Goal: Task Accomplishment & Management: Manage account settings

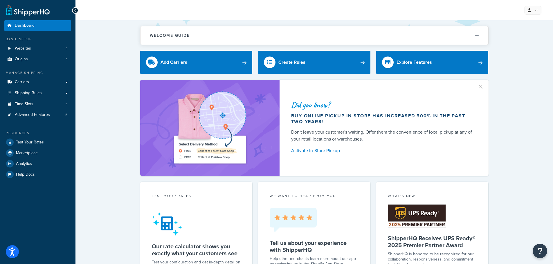
click at [51, 57] on link "Origins 1" at bounding box center [37, 59] width 67 height 11
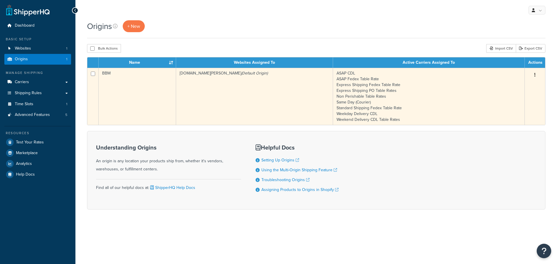
click at [213, 93] on td "baked-by-melissa.myshopify.com (Default Origin)" at bounding box center [254, 96] width 157 height 57
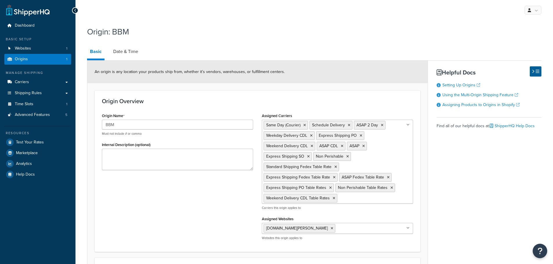
select select "30"
click at [132, 52] on link "Date & Time" at bounding box center [125, 52] width 31 height 14
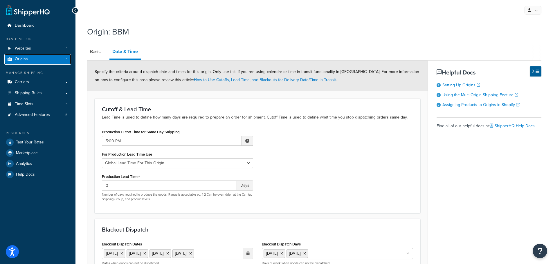
click at [30, 57] on link "Origins 1" at bounding box center [37, 59] width 67 height 11
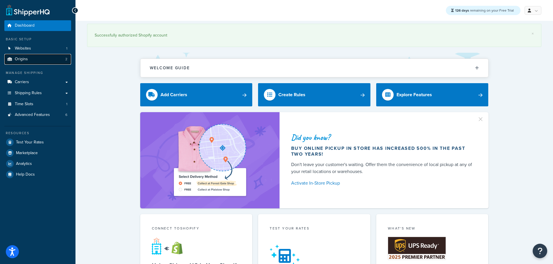
click at [36, 56] on link "Origins 2" at bounding box center [37, 59] width 67 height 11
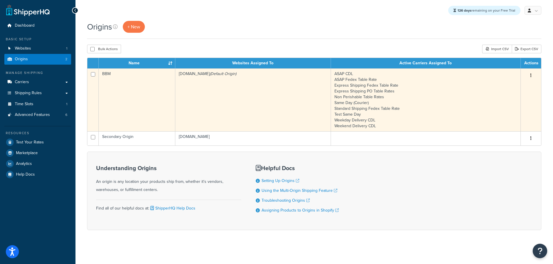
click at [120, 90] on td "BBM" at bounding box center [137, 100] width 77 height 63
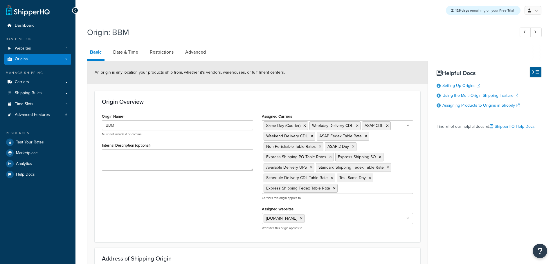
select select "30"
click at [123, 55] on link "Date & Time" at bounding box center [125, 52] width 31 height 14
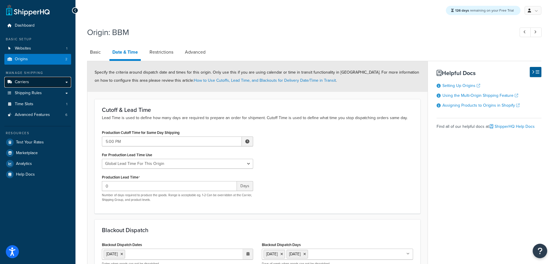
click at [31, 82] on link "Carriers" at bounding box center [37, 82] width 67 height 11
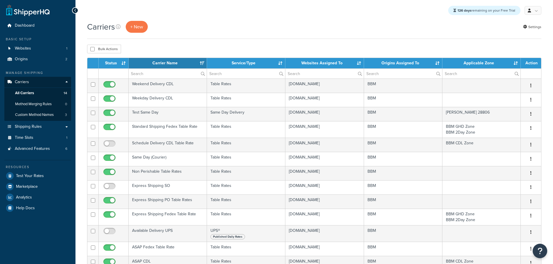
select select "15"
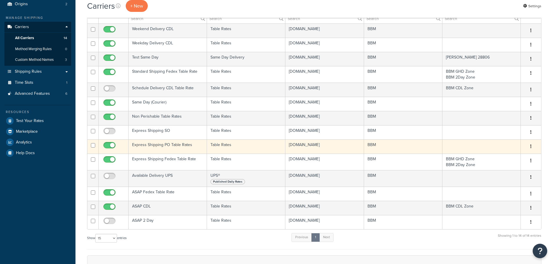
scroll to position [58, 0]
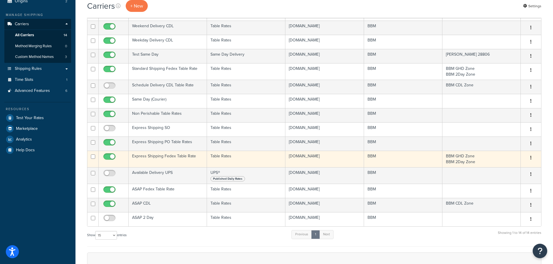
click at [162, 155] on td "Express Shipping Fedex Table Rate" at bounding box center [168, 159] width 78 height 17
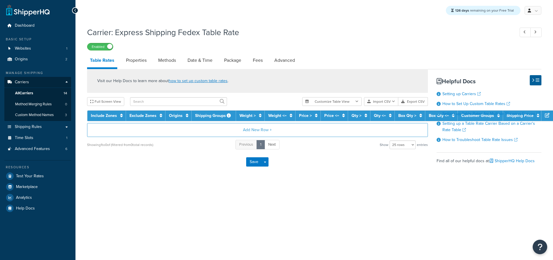
select select "25"
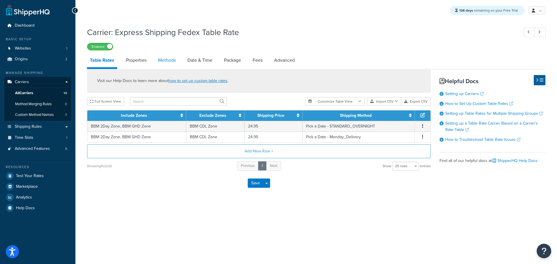
click at [172, 62] on link "Methods" at bounding box center [167, 60] width 24 height 14
select select "25"
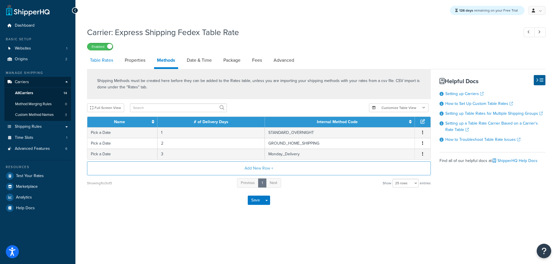
click at [107, 61] on link "Table Rates" at bounding box center [101, 60] width 29 height 14
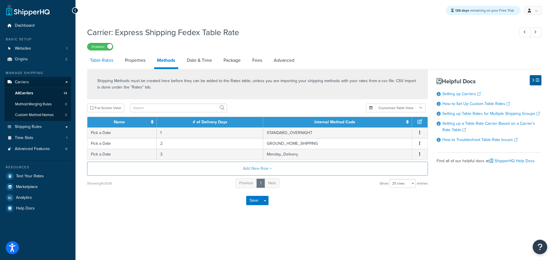
select select "25"
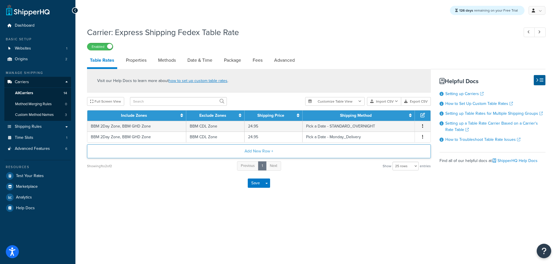
click at [256, 152] on button "Add New Row +" at bounding box center [259, 152] width 344 height 14
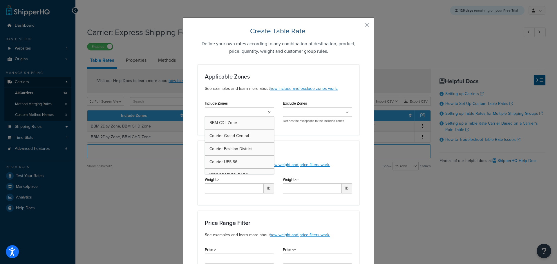
click at [269, 114] on ul at bounding box center [239, 112] width 69 height 10
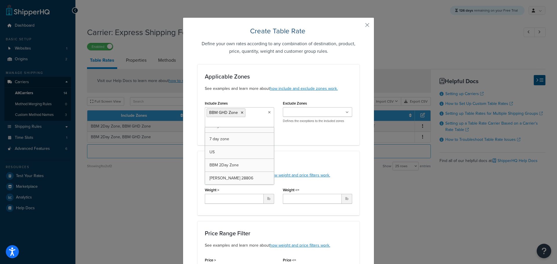
click at [328, 116] on input "Exclude Zones" at bounding box center [310, 112] width 51 height 6
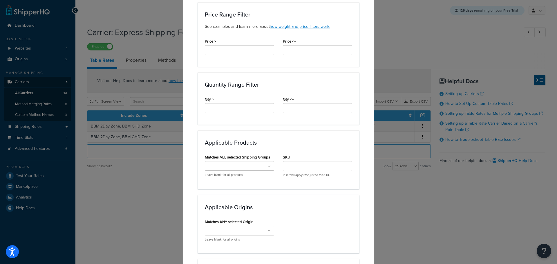
scroll to position [377, 0]
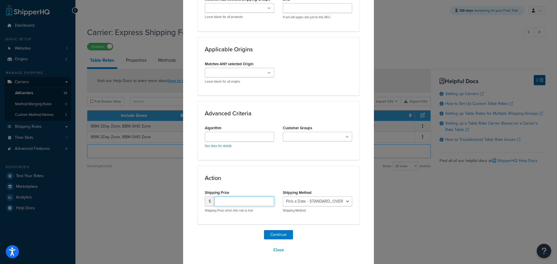
click at [234, 198] on input "number" at bounding box center [245, 202] width 60 height 10
type input "24.95"
click at [318, 202] on select "Pick a Date - STANDARD_OVERNIGHT Pick a Date - GROUND_HOME_SHIPPING Pick a Date…" at bounding box center [317, 202] width 69 height 10
select select "181944"
click at [283, 197] on select "Pick a Date - STANDARD_OVERNIGHT Pick a Date - GROUND_HOME_SHIPPING Pick a Date…" at bounding box center [317, 202] width 69 height 10
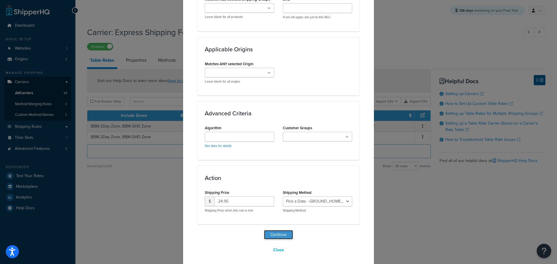
click at [278, 235] on button "Continue" at bounding box center [278, 234] width 29 height 9
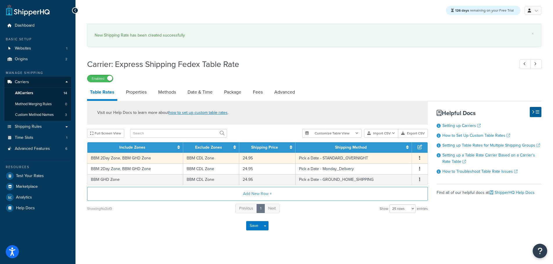
click at [143, 158] on td "BBM 2Day Zone, BBM GHD Zone" at bounding box center [135, 158] width 96 height 11
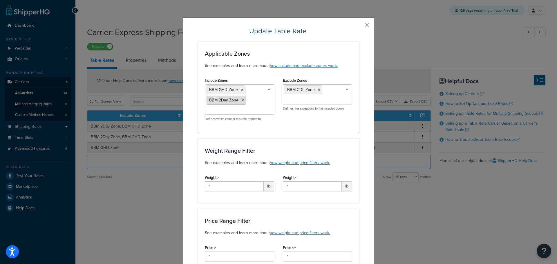
click at [241, 89] on icon at bounding box center [242, 89] width 3 height 3
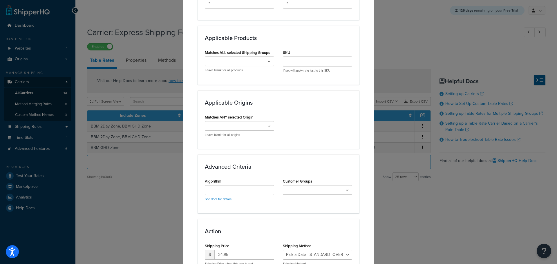
scroll to position [357, 0]
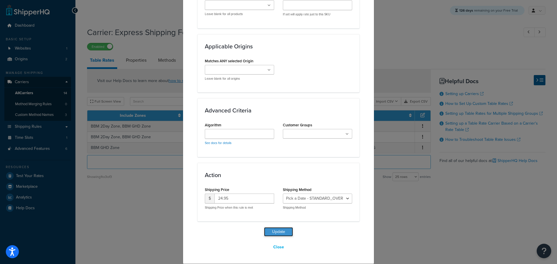
click at [280, 228] on button "Update" at bounding box center [278, 232] width 29 height 9
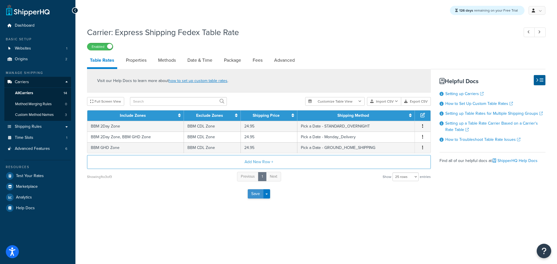
click at [253, 192] on button "Save" at bounding box center [256, 194] width 16 height 9
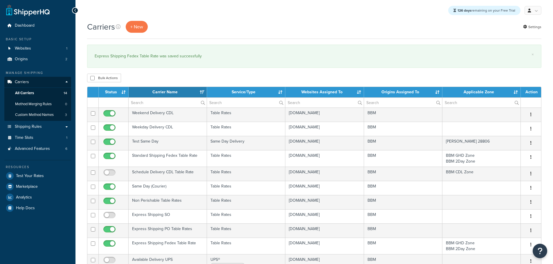
select select "15"
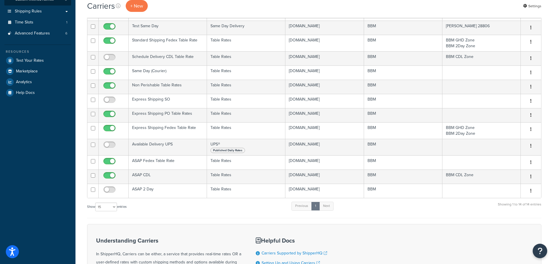
scroll to position [145, 0]
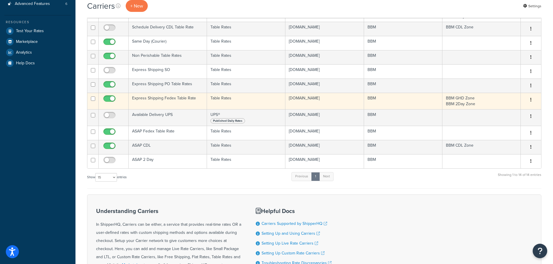
click at [168, 98] on td "Express Shipping Fedex Table Rate" at bounding box center [168, 101] width 78 height 17
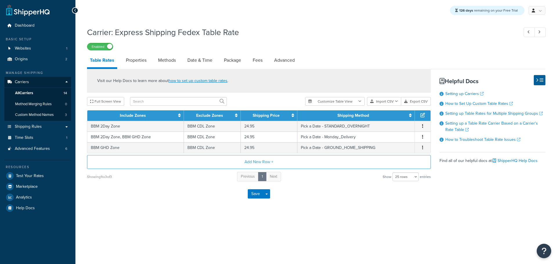
select select "25"
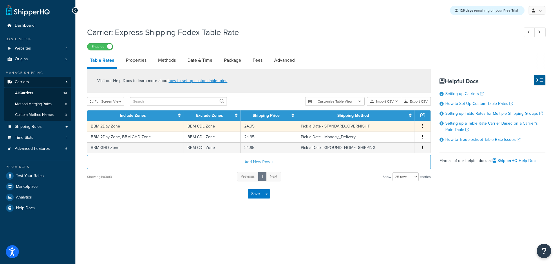
click at [117, 126] on td "BBM 2Day Zone" at bounding box center [135, 126] width 97 height 11
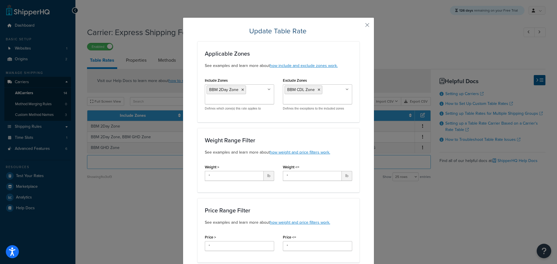
click at [259, 97] on ul "BBM 2Day Zone" at bounding box center [239, 94] width 69 height 20
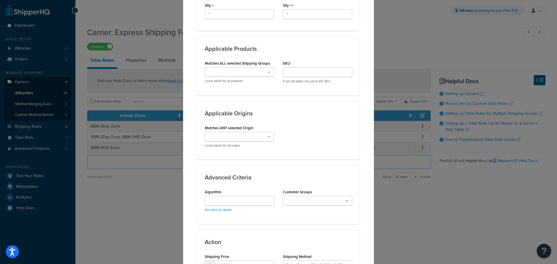
scroll to position [348, 0]
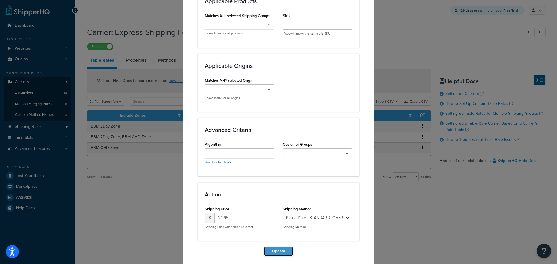
click at [275, 252] on button "Update" at bounding box center [278, 251] width 29 height 9
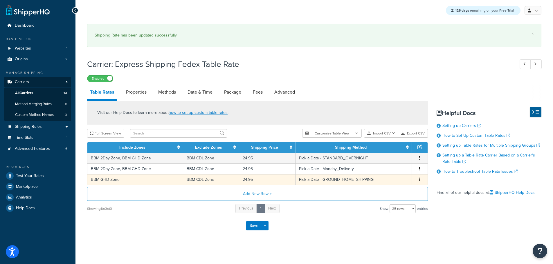
click at [419, 181] on icon "button" at bounding box center [419, 180] width 1 height 4
click at [392, 191] on div "Delete" at bounding box center [390, 193] width 41 height 12
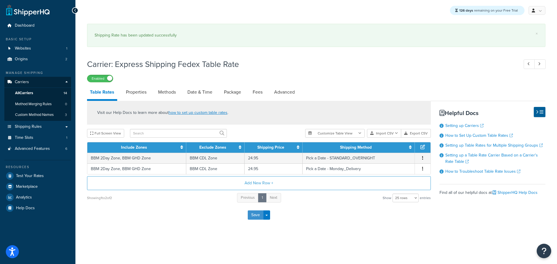
click at [253, 217] on button "Save" at bounding box center [256, 215] width 16 height 9
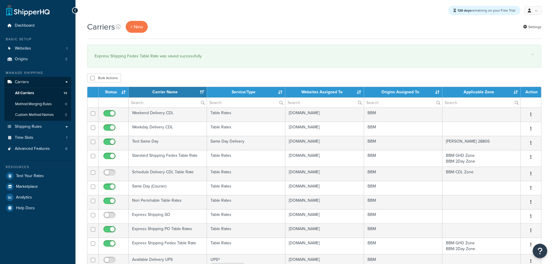
select select "15"
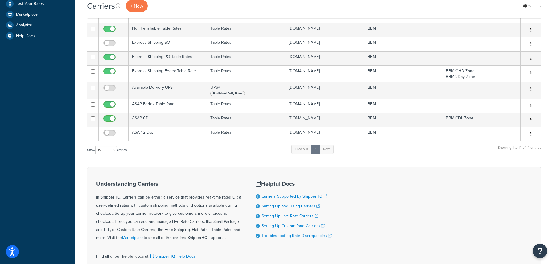
scroll to position [174, 0]
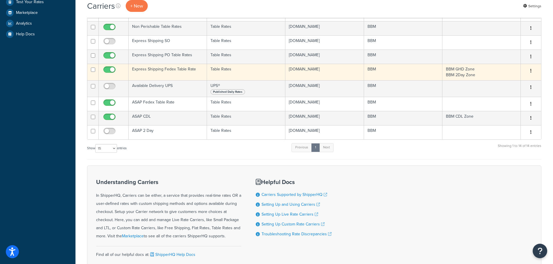
click at [155, 67] on td "Express Shipping Fedex Table Rate" at bounding box center [168, 72] width 78 height 17
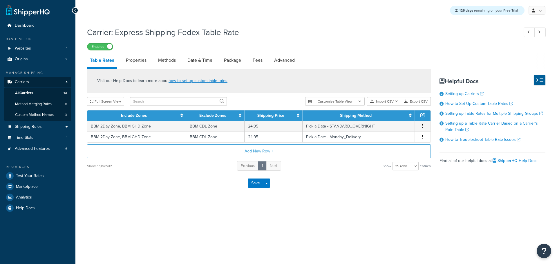
select select "25"
click at [253, 150] on button "Add New Row +" at bounding box center [259, 152] width 344 height 14
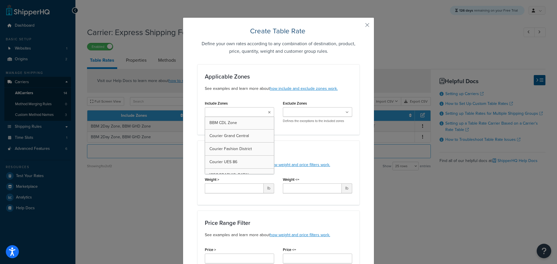
click at [234, 111] on input "Include Zones" at bounding box center [232, 112] width 51 height 6
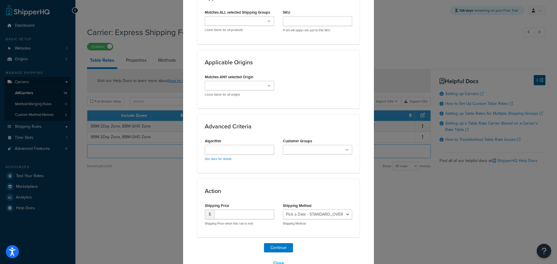
scroll to position [380, 0]
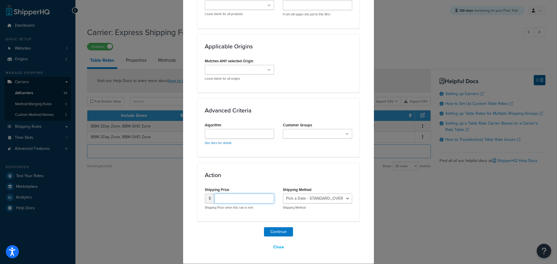
click at [224, 198] on input "number" at bounding box center [245, 199] width 60 height 10
type input "24.95"
click at [277, 249] on button "Close" at bounding box center [279, 248] width 18 height 10
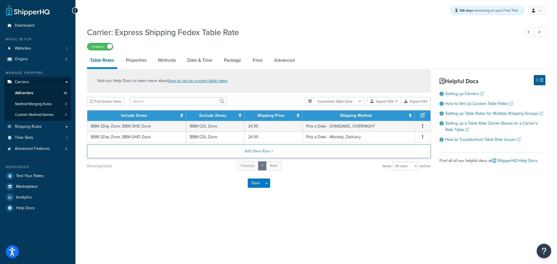
click at [260, 149] on button "Add New Row +" at bounding box center [259, 152] width 344 height 14
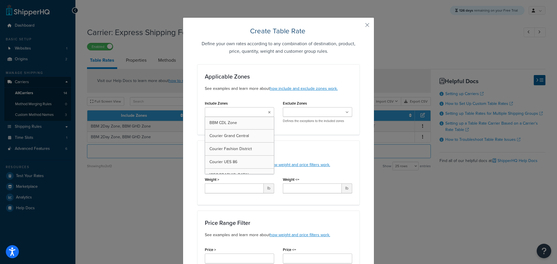
click at [244, 110] on input "Include Zones" at bounding box center [232, 112] width 51 height 6
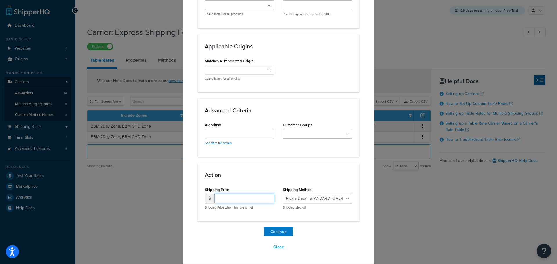
click at [223, 198] on input "number" at bounding box center [245, 199] width 60 height 10
type input "24.95"
drag, startPoint x: 275, startPoint y: 231, endPoint x: 273, endPoint y: 227, distance: 5.2
click at [273, 228] on button "Continue" at bounding box center [278, 232] width 29 height 9
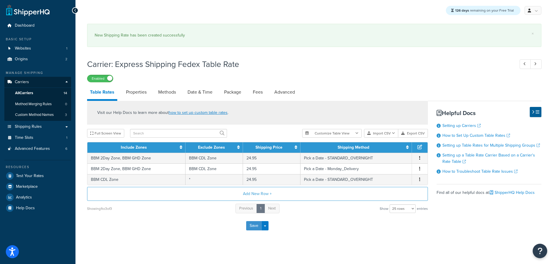
click at [253, 226] on button "Save" at bounding box center [254, 225] width 16 height 9
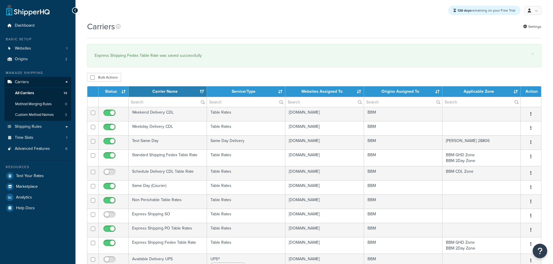
select select "15"
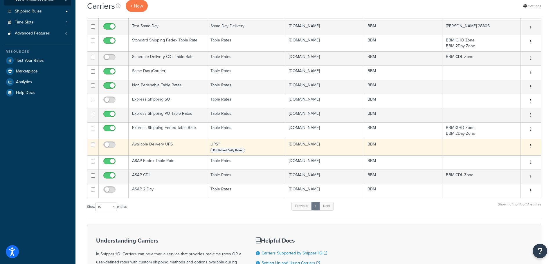
scroll to position [116, 0]
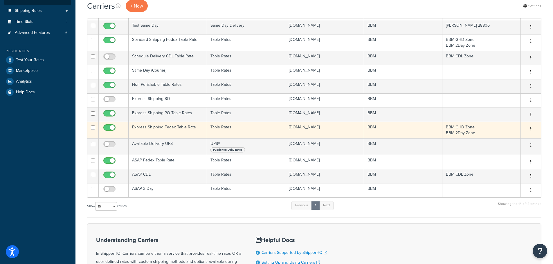
click at [169, 129] on td "Express Shipping Fedex Table Rate" at bounding box center [168, 130] width 78 height 17
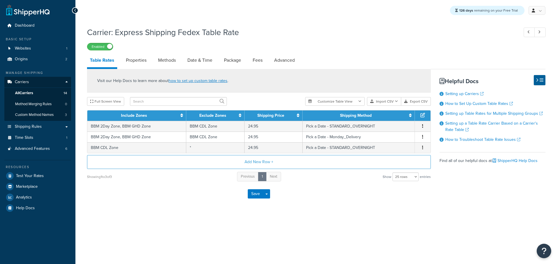
select select "25"
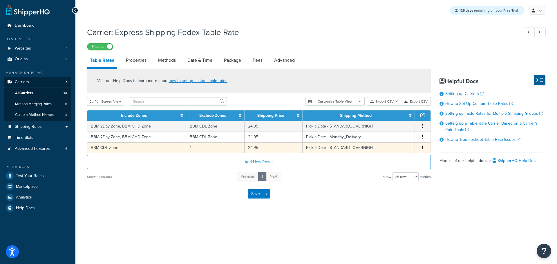
click at [422, 148] on icon "button" at bounding box center [422, 148] width 1 height 4
click at [391, 161] on div "Delete" at bounding box center [393, 161] width 41 height 12
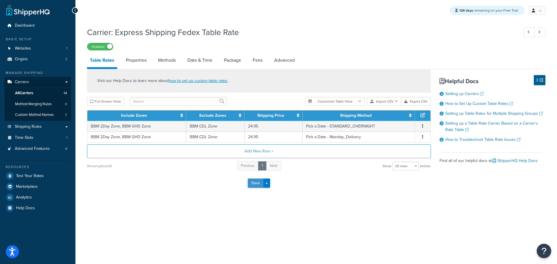
click at [256, 184] on button "Save" at bounding box center [256, 183] width 16 height 9
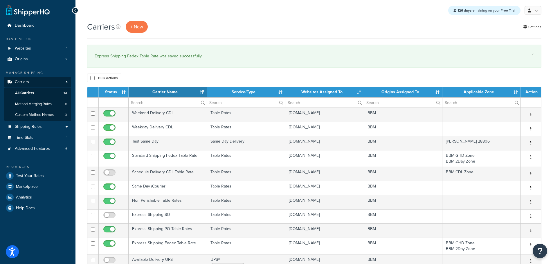
select select "15"
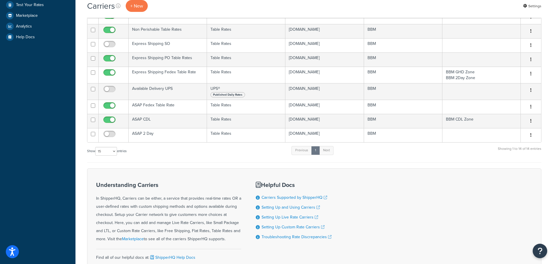
scroll to position [174, 0]
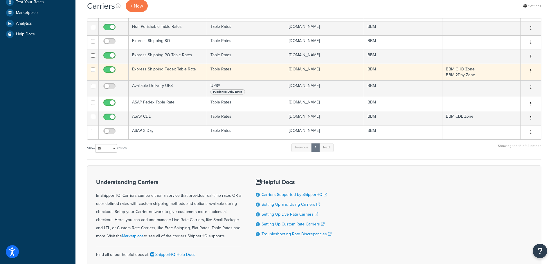
click at [158, 70] on td "Express Shipping Fedex Table Rate" at bounding box center [168, 72] width 78 height 17
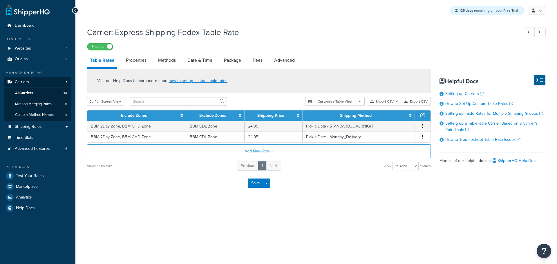
select select "25"
click at [42, 93] on link "All Carriers 14" at bounding box center [37, 93] width 67 height 11
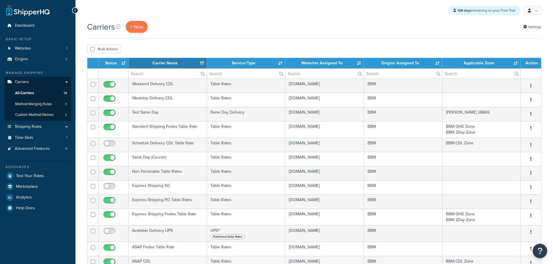
select select "15"
click at [39, 128] on span "Shipping Rules" at bounding box center [28, 127] width 27 height 5
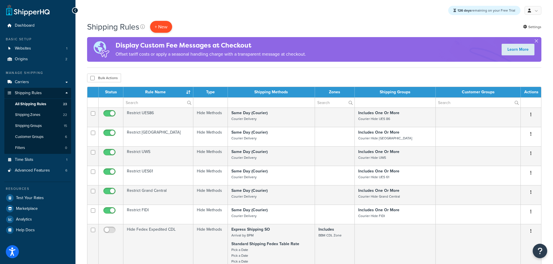
click at [160, 28] on p "+ New" at bounding box center [161, 27] width 22 height 12
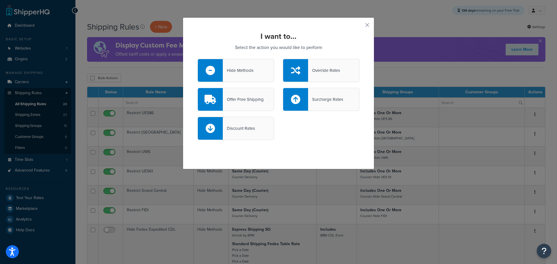
click at [230, 125] on div "Discount Rates" at bounding box center [239, 129] width 32 height 8
click at [0, 0] on input "Discount Rates" at bounding box center [0, 0] width 0 height 0
select select "CART"
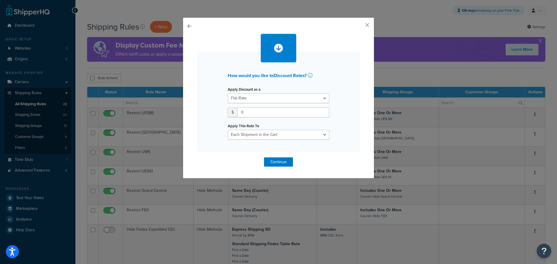
click at [198, 158] on button "button" at bounding box center [198, 158] width 0 height 0
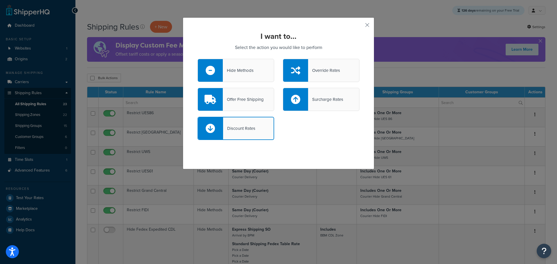
click at [314, 70] on div "Override Rates" at bounding box center [324, 70] width 32 height 8
click at [0, 0] on input "Override Rates" at bounding box center [0, 0] width 0 height 0
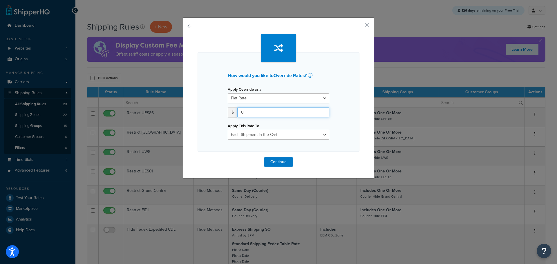
drag, startPoint x: 247, startPoint y: 113, endPoint x: 224, endPoint y: 116, distance: 22.9
click at [224, 116] on div "Apply Override as a Flat Rate Percentage Flat Rate & Percentage $ 0 Apply This …" at bounding box center [279, 112] width 110 height 55
type input "15.95"
click at [275, 164] on button "Continue" at bounding box center [278, 162] width 29 height 9
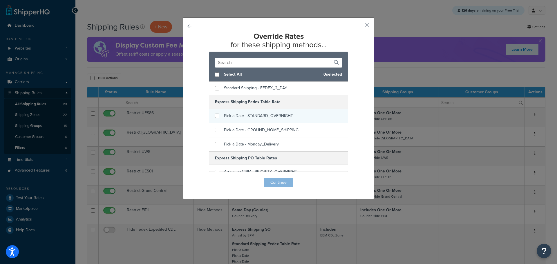
scroll to position [116, 0]
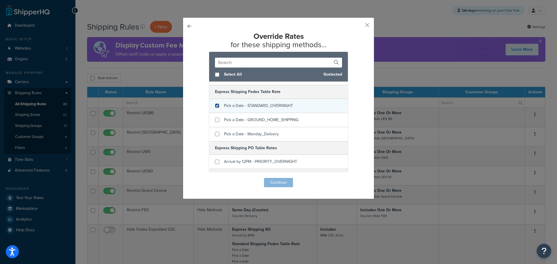
click at [217, 105] on input "checkbox" at bounding box center [217, 106] width 4 height 4
checkbox input "true"
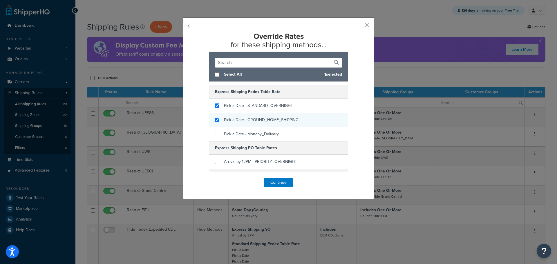
checkbox input "true"
drag, startPoint x: 218, startPoint y: 119, endPoint x: 214, endPoint y: 126, distance: 8.6
click at [217, 120] on div "Pick a Date - GROUND_HOME_SHIPPING" at bounding box center [278, 120] width 139 height 14
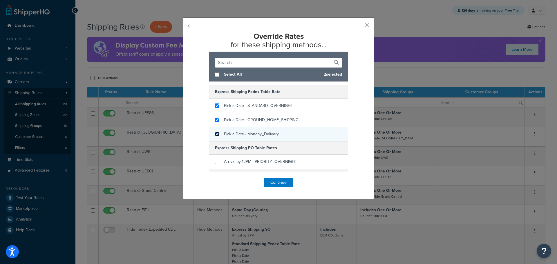
click at [216, 134] on input "checkbox" at bounding box center [217, 134] width 4 height 4
checkbox input "true"
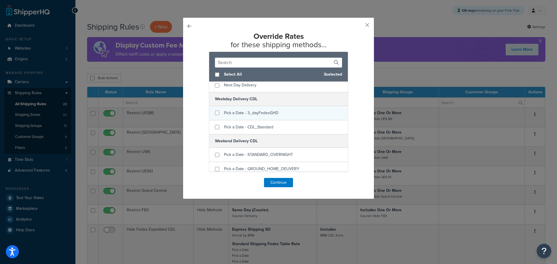
scroll to position [668, 0]
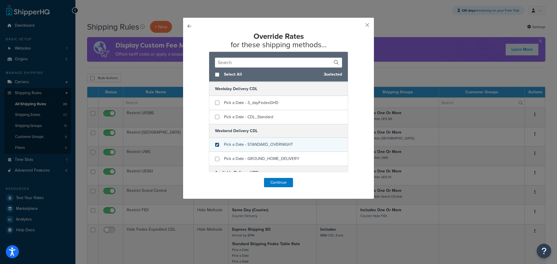
click at [217, 146] on input "checkbox" at bounding box center [217, 145] width 4 height 4
checkbox input "true"
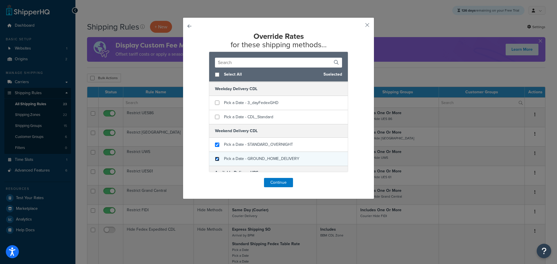
click at [216, 157] on input "checkbox" at bounding box center [217, 159] width 4 height 4
checkbox input "true"
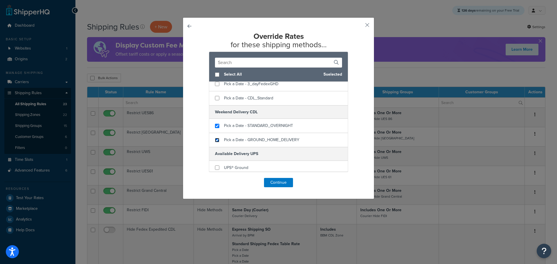
scroll to position [697, 0]
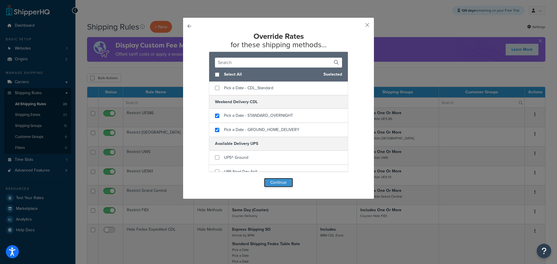
click at [278, 184] on button "Continue" at bounding box center [278, 182] width 29 height 9
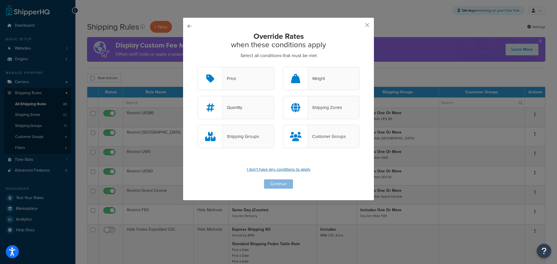
click at [279, 170] on p "I don't have any conditions to apply" at bounding box center [279, 170] width 162 height 8
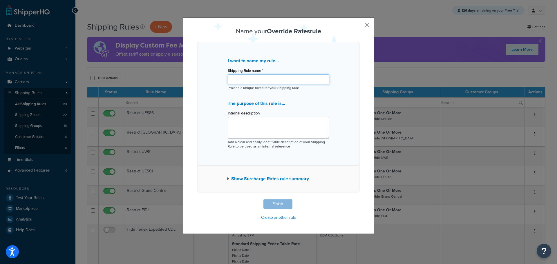
click at [262, 77] on input "Shipping Rule name *" at bounding box center [279, 80] width 102 height 10
type input "[DATE] Express Discount"
click at [260, 124] on textarea "Internal description" at bounding box center [279, 127] width 102 height 21
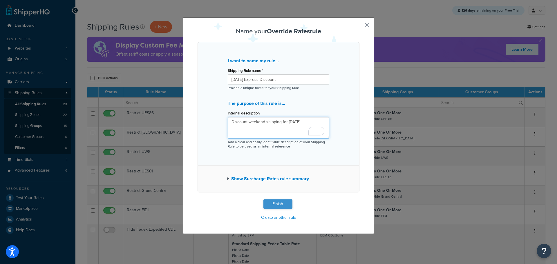
type textarea "Discount weekend shipping for labor day 2025"
click at [275, 203] on button "Finish" at bounding box center [278, 204] width 29 height 9
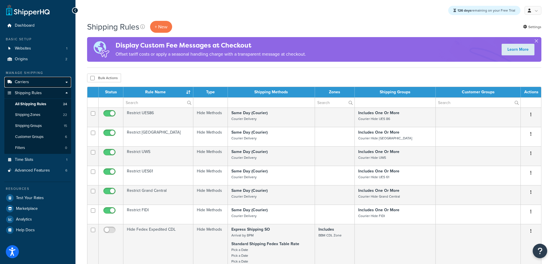
click at [29, 83] on link "Carriers" at bounding box center [37, 82] width 67 height 11
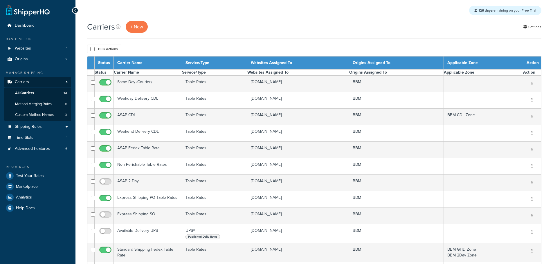
select select "15"
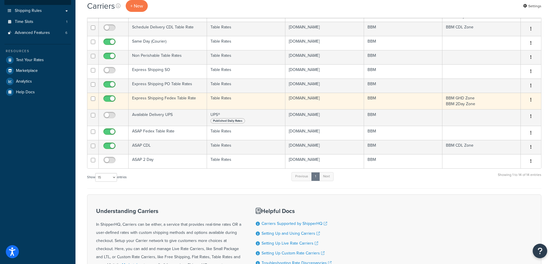
click at [160, 99] on td "Express Shipping Fedex Table Rate" at bounding box center [168, 101] width 78 height 17
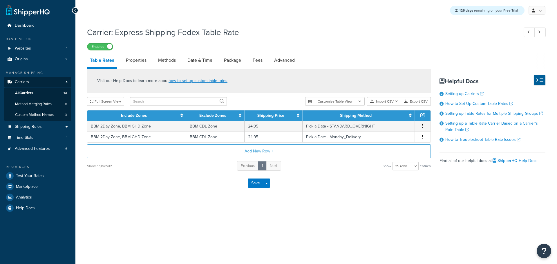
select select "25"
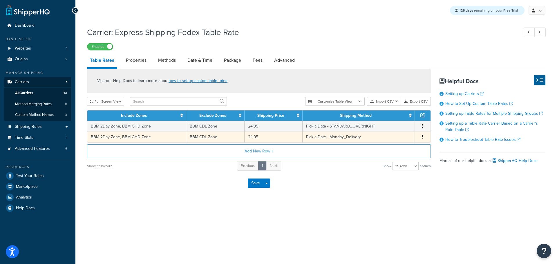
click at [421, 137] on button "button" at bounding box center [423, 137] width 5 height 6
click at [401, 150] on div "Delete" at bounding box center [393, 150] width 41 height 12
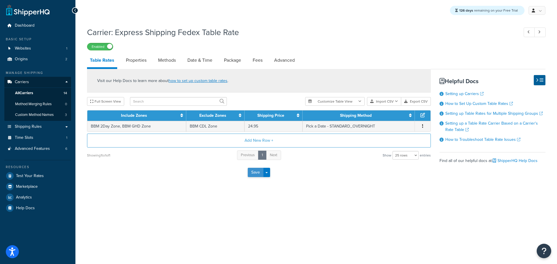
click at [256, 175] on button "Save" at bounding box center [256, 172] width 16 height 9
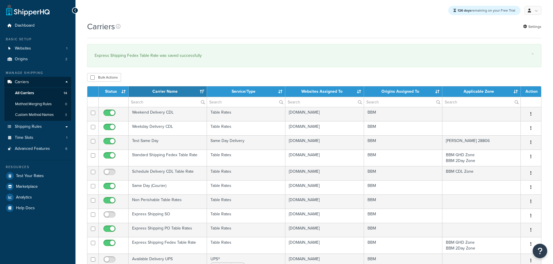
select select "15"
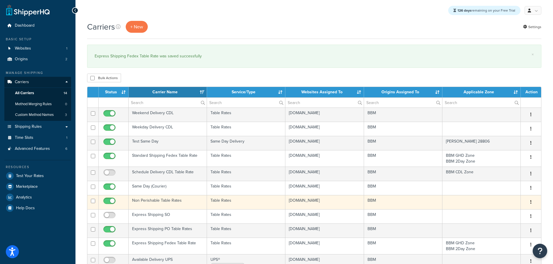
scroll to position [58, 0]
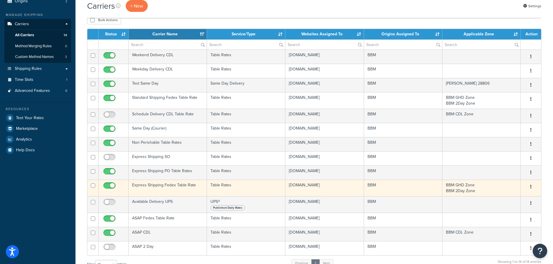
click at [172, 186] on td "Express Shipping Fedex Table Rate" at bounding box center [168, 188] width 78 height 17
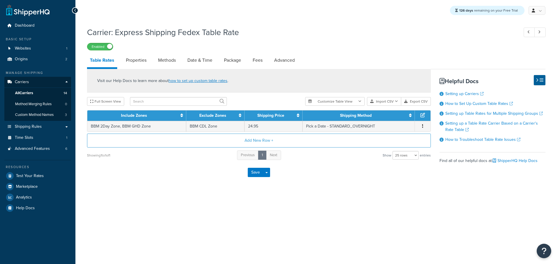
select select "25"
click at [198, 60] on link "Date & Time" at bounding box center [200, 60] width 31 height 14
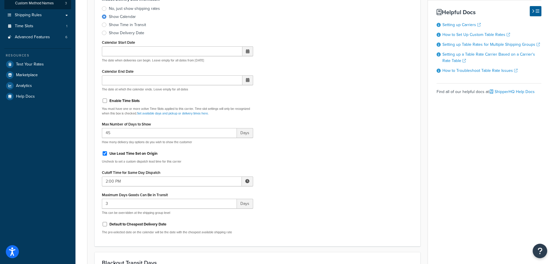
scroll to position [116, 0]
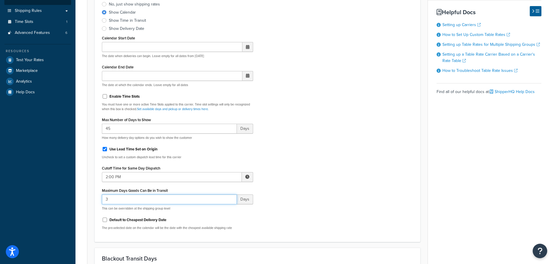
drag, startPoint x: 107, startPoint y: 199, endPoint x: 67, endPoint y: 201, distance: 40.1
click at [68, 201] on div "Dashboard Basic Setup Websites 1 Origins 2 Manage Shipping Carriers Carriers Al…" at bounding box center [276, 236] width 553 height 704
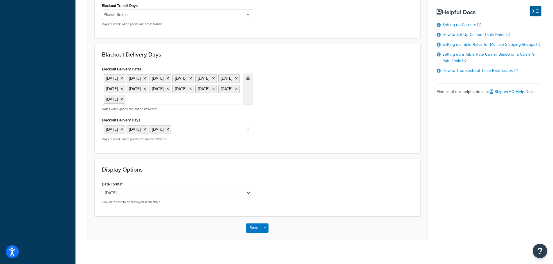
scroll to position [462, 0]
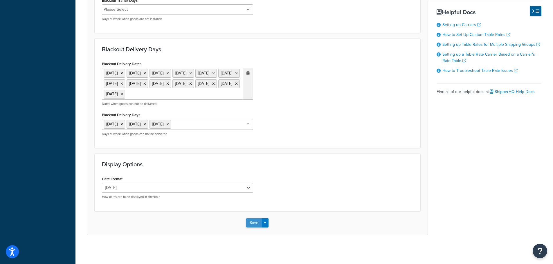
type input "0"
click at [253, 224] on button "Save" at bounding box center [254, 223] width 16 height 9
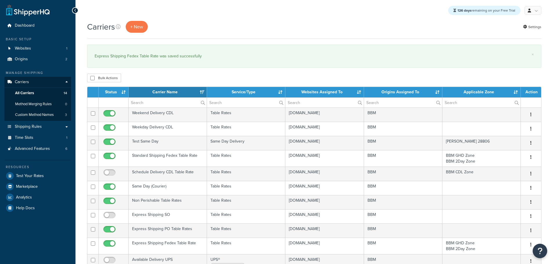
select select "15"
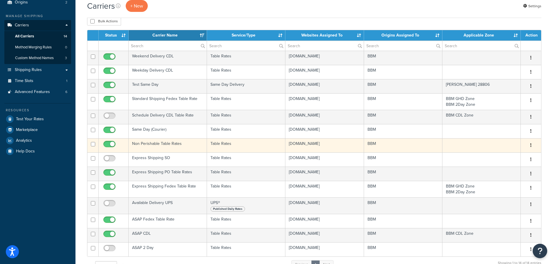
scroll to position [58, 0]
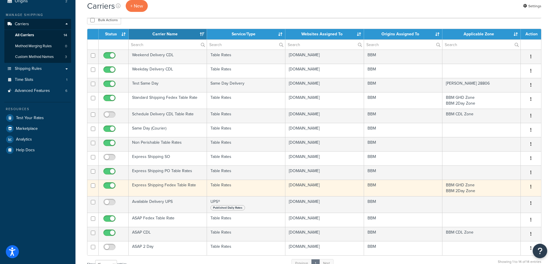
click at [156, 185] on td "Express Shipping Fedex Table Rate" at bounding box center [168, 188] width 78 height 17
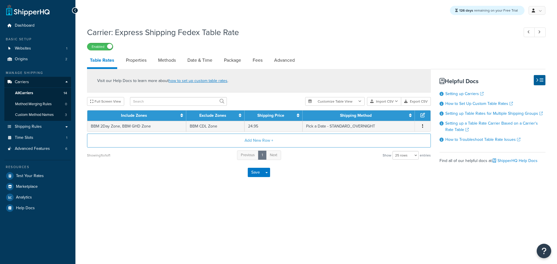
select select "25"
click at [141, 59] on link "Properties" at bounding box center [136, 60] width 26 height 14
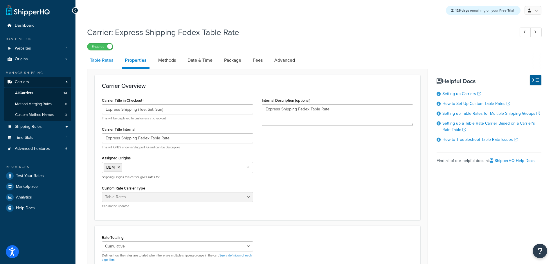
click at [109, 62] on link "Table Rates" at bounding box center [101, 60] width 29 height 14
select select "25"
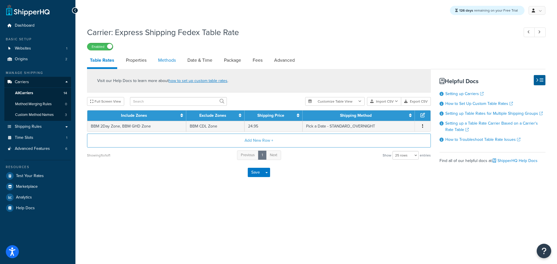
click at [161, 60] on link "Methods" at bounding box center [167, 60] width 24 height 14
select select "25"
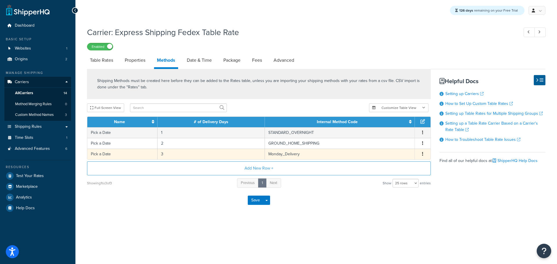
click at [422, 155] on button "button" at bounding box center [423, 154] width 5 height 6
click at [389, 162] on div "Delete" at bounding box center [393, 161] width 41 height 12
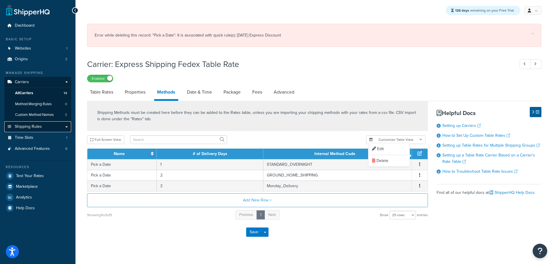
click at [40, 128] on span "Shipping Rules" at bounding box center [28, 127] width 27 height 5
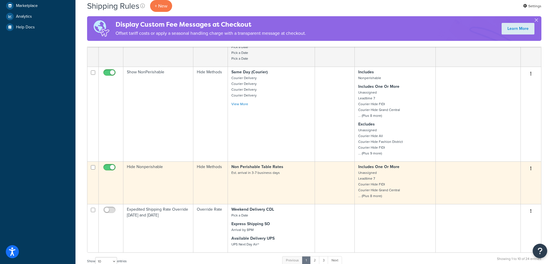
scroll to position [359, 0]
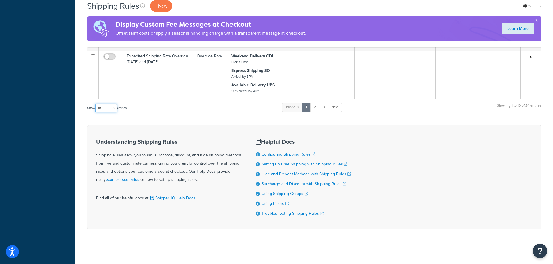
click at [112, 108] on select "10 15 25 50 100 1000" at bounding box center [106, 108] width 22 height 9
select select "25"
click at [96, 104] on select "10 15 25 50 100 1000" at bounding box center [106, 108] width 22 height 9
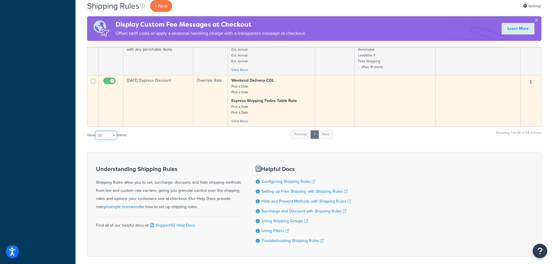
scroll to position [782, 0]
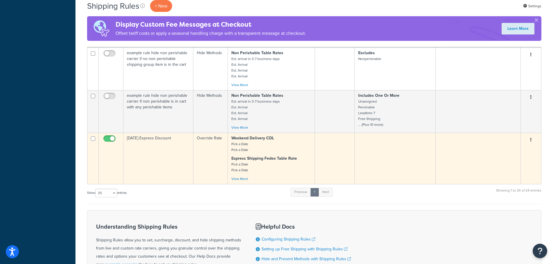
click at [167, 142] on td "[DATE] Express Discount" at bounding box center [158, 158] width 70 height 51
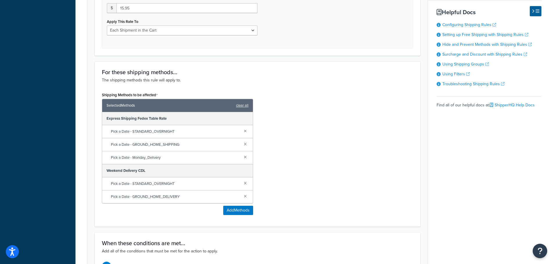
scroll to position [261, 0]
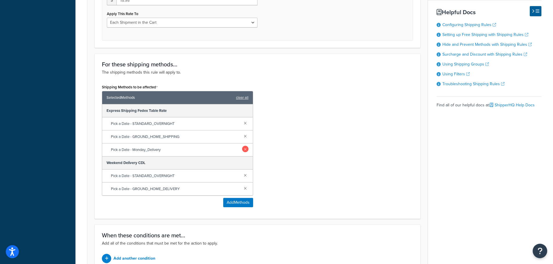
click at [244, 151] on link at bounding box center [245, 149] width 6 height 6
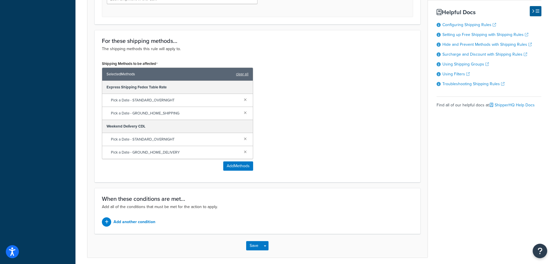
scroll to position [309, 0]
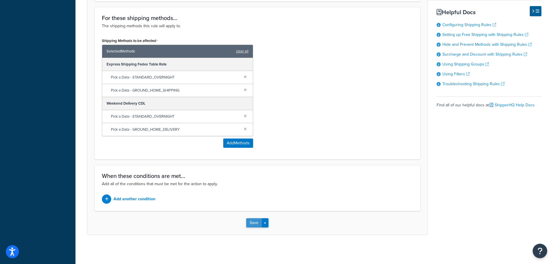
click at [250, 226] on button "Save" at bounding box center [254, 223] width 16 height 9
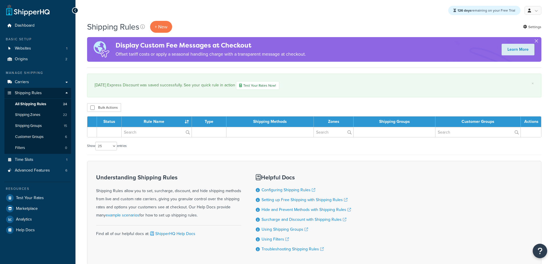
select select "25"
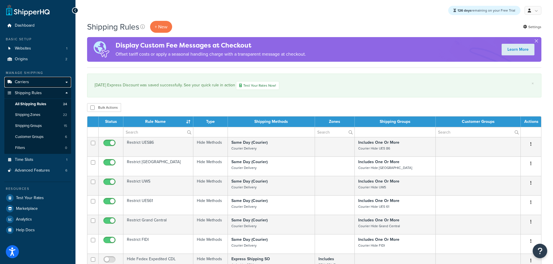
click at [43, 84] on link "Carriers" at bounding box center [37, 82] width 67 height 11
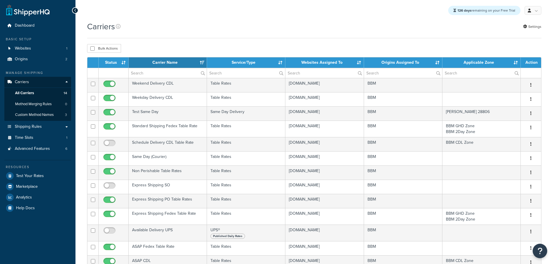
select select "15"
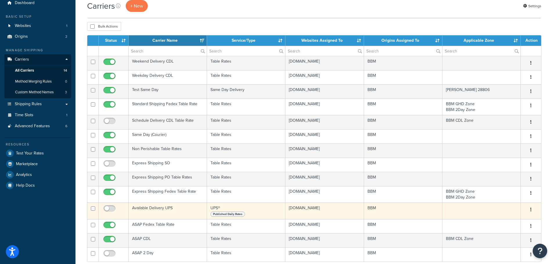
scroll to position [58, 0]
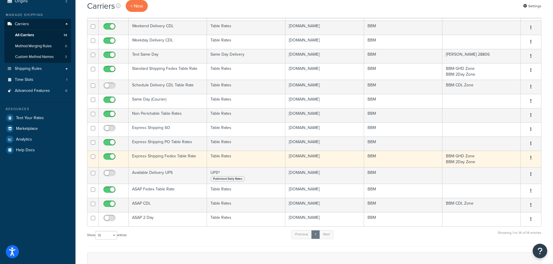
click at [167, 158] on td "Express Shipping Fedex Table Rate" at bounding box center [168, 159] width 78 height 17
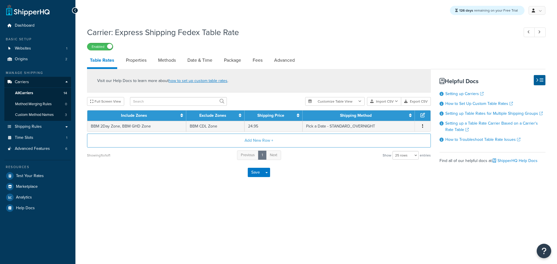
select select "25"
click at [170, 67] on link "Methods" at bounding box center [167, 60] width 24 height 14
select select "25"
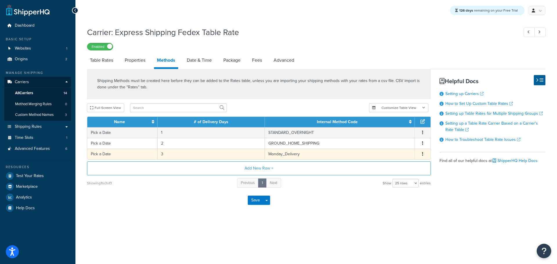
click at [420, 154] on span "Edit Delete" at bounding box center [423, 154] width 9 height 6
click at [424, 156] on button "button" at bounding box center [423, 154] width 5 height 6
click at [391, 161] on div "Delete" at bounding box center [393, 161] width 41 height 12
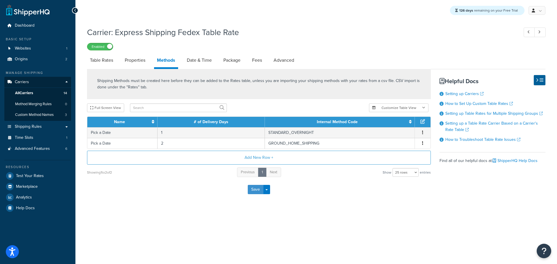
click at [248, 190] on button "Save" at bounding box center [256, 189] width 16 height 9
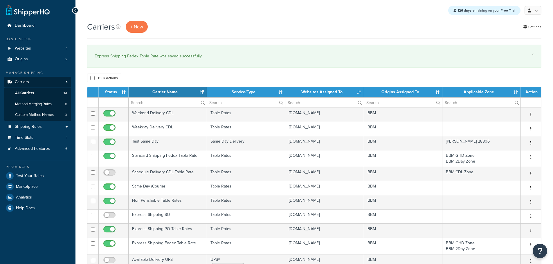
select select "15"
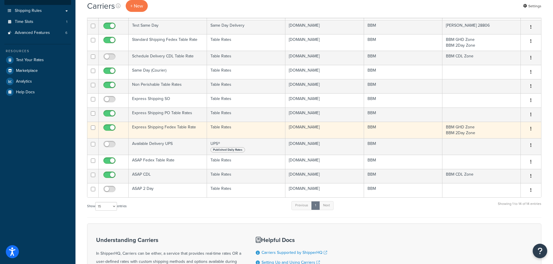
click at [170, 127] on td "Express Shipping Fedex Table Rate" at bounding box center [168, 130] width 78 height 17
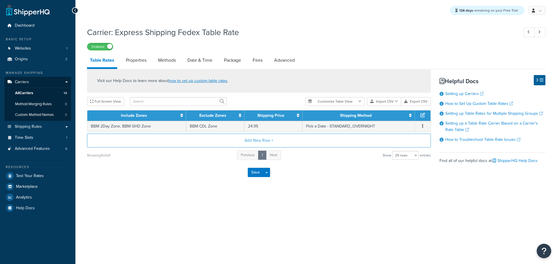
select select "25"
click at [209, 60] on link "Date & Time" at bounding box center [200, 60] width 31 height 14
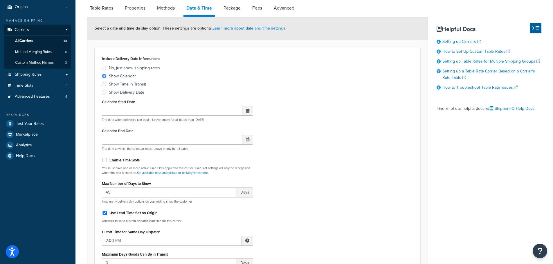
scroll to position [145, 0]
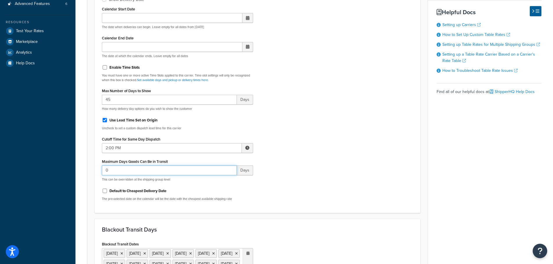
drag, startPoint x: 122, startPoint y: 172, endPoint x: 79, endPoint y: 171, distance: 43.3
click at [80, 172] on div "Carrier: Express Shipping Fedex Table Rate Enabled Table Rates Properties Metho…" at bounding box center [314, 212] width 478 height 666
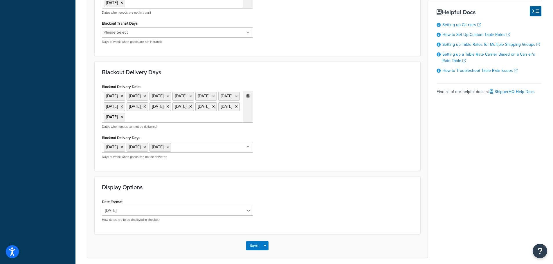
scroll to position [462, 0]
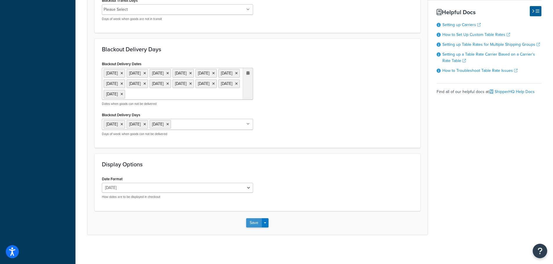
type input "2"
click at [250, 221] on button "Save" at bounding box center [254, 223] width 16 height 9
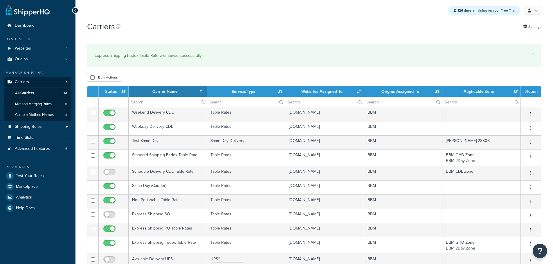
select select "15"
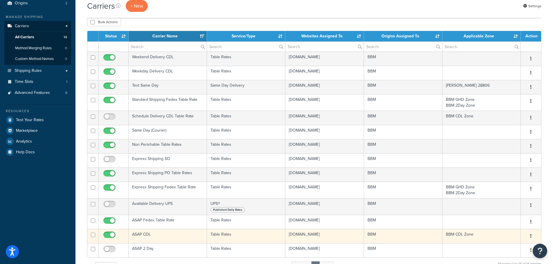
scroll to position [58, 0]
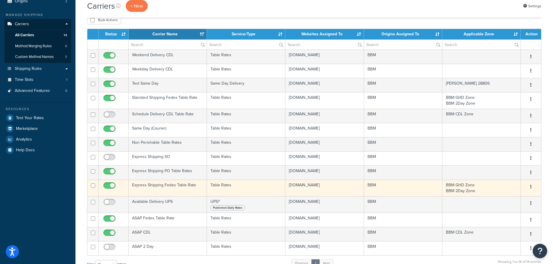
click at [151, 185] on td "Express Shipping Fedex Table Rate" at bounding box center [168, 188] width 78 height 17
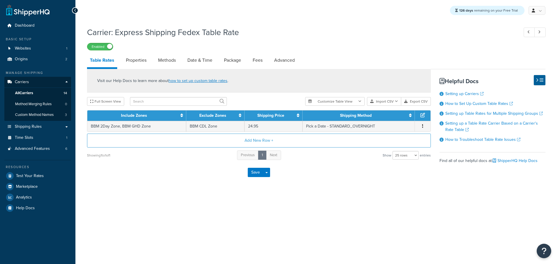
select select "25"
click at [193, 60] on link "Date & Time" at bounding box center [200, 60] width 31 height 14
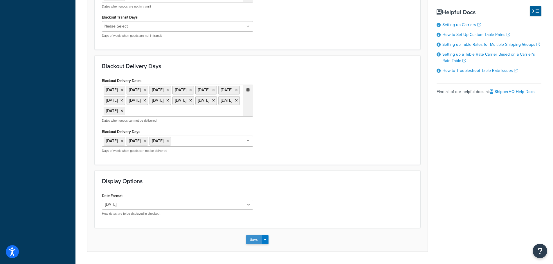
scroll to position [462, 0]
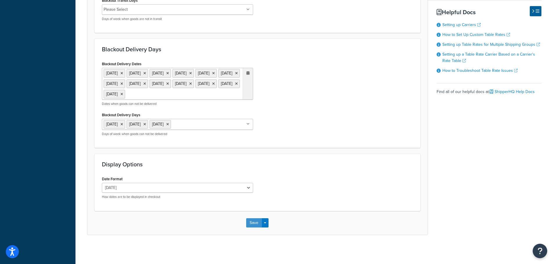
click at [251, 222] on button "Save" at bounding box center [254, 223] width 16 height 9
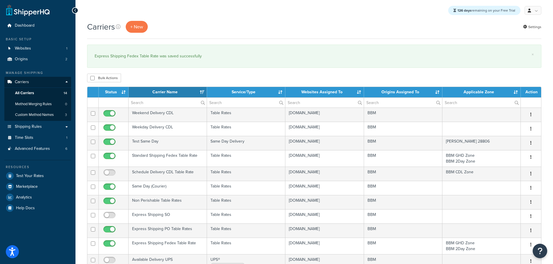
select select "15"
click at [35, 129] on span "Shipping Rules" at bounding box center [28, 127] width 27 height 5
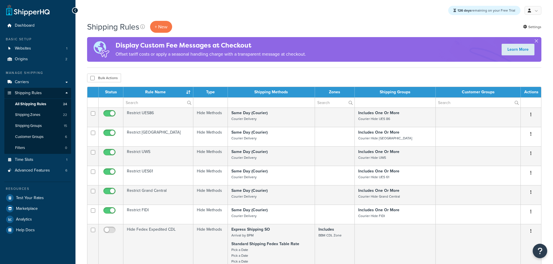
select select "25"
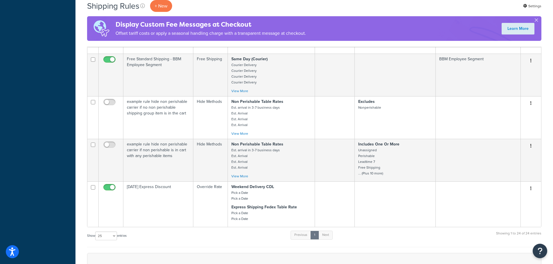
scroll to position [784, 0]
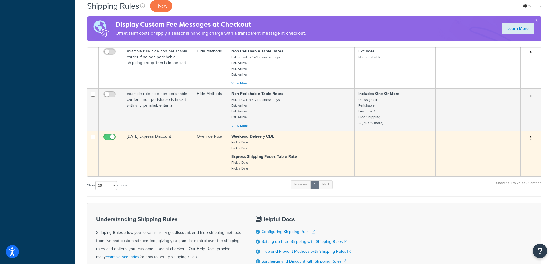
click at [155, 144] on td "[DATE] Express Discount" at bounding box center [158, 154] width 70 height 46
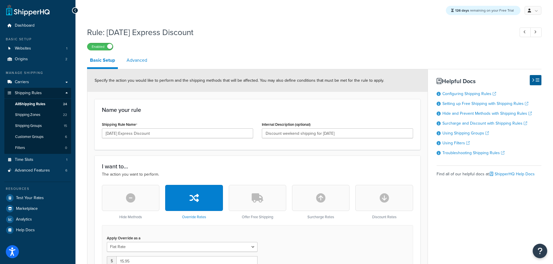
click at [141, 63] on link "Advanced" at bounding box center [137, 60] width 26 height 14
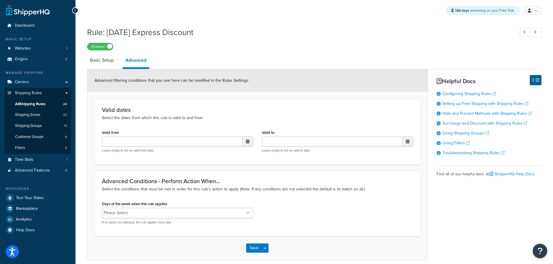
click at [248, 141] on span at bounding box center [247, 142] width 3 height 4
click at [218, 205] on td "27" at bounding box center [217, 205] width 10 height 9
type input "08/27/2025 12:00 AM"
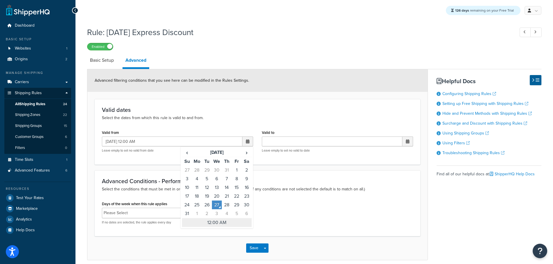
click at [217, 222] on td "12:00 AM" at bounding box center [217, 223] width 70 height 9
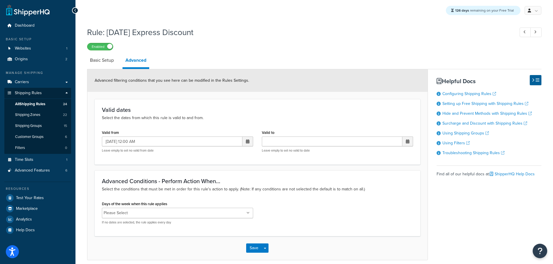
click at [274, 193] on div "Advanced Conditions - Perform Action When... Select the conditions that must be…" at bounding box center [258, 204] width 326 height 66
click at [42, 104] on span "All Shipping Rules" at bounding box center [30, 104] width 30 height 5
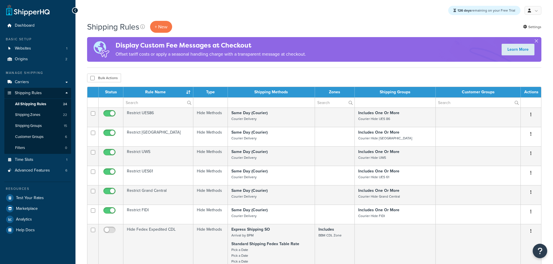
select select "25"
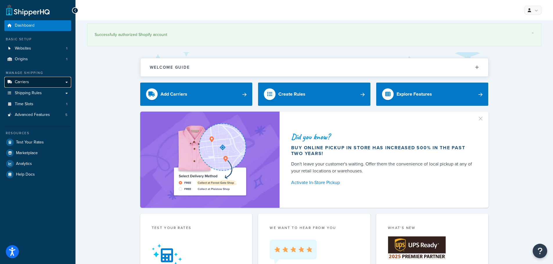
click at [27, 83] on span "Carriers" at bounding box center [22, 82] width 14 height 5
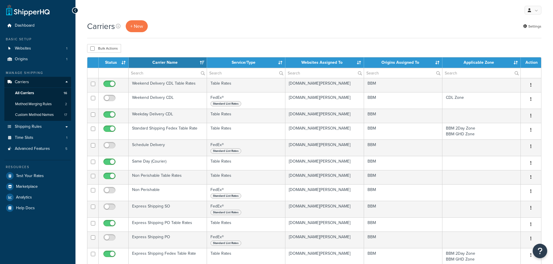
select select "15"
click at [30, 128] on span "Shipping Rules" at bounding box center [28, 127] width 27 height 5
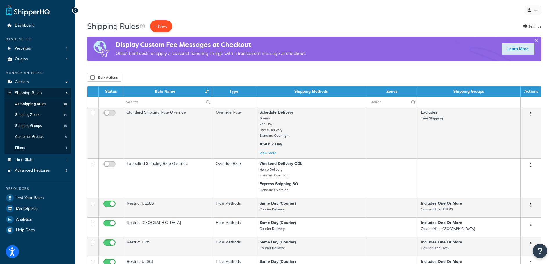
click at [163, 26] on p "+ New" at bounding box center [161, 26] width 22 height 12
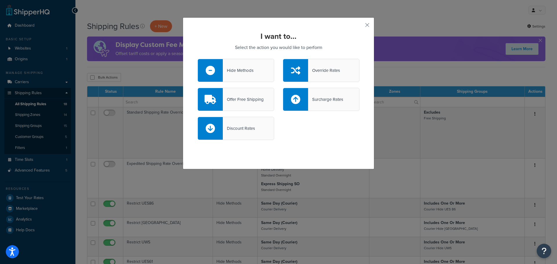
click at [318, 69] on div "Override Rates" at bounding box center [324, 70] width 32 height 8
click at [0, 0] on input "Override Rates" at bounding box center [0, 0] width 0 height 0
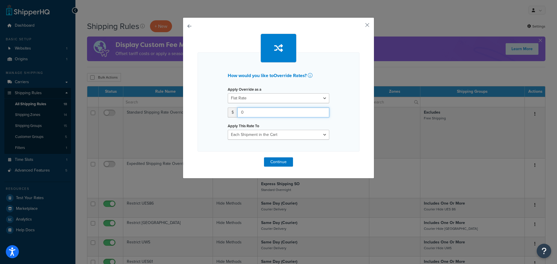
drag, startPoint x: 246, startPoint y: 114, endPoint x: 212, endPoint y: 114, distance: 34.3
click at [214, 114] on div "How would you like to Override Rates ? Apply Override as a Flat Rate Percentage…" at bounding box center [279, 102] width 162 height 99
type input "15.95"
click at [275, 160] on button "Continue" at bounding box center [278, 162] width 29 height 9
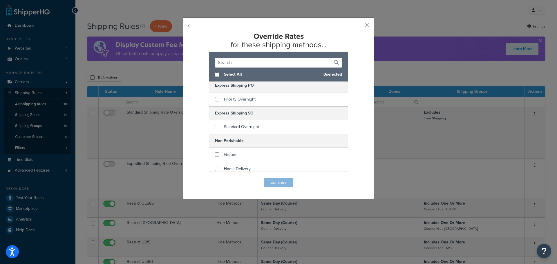
scroll to position [506, 0]
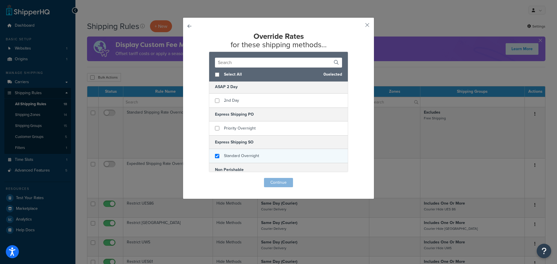
click at [218, 155] on div "Standard Overnight" at bounding box center [278, 156] width 139 height 14
checkbox input "false"
click at [217, 156] on div "Standard Overnight" at bounding box center [278, 156] width 139 height 14
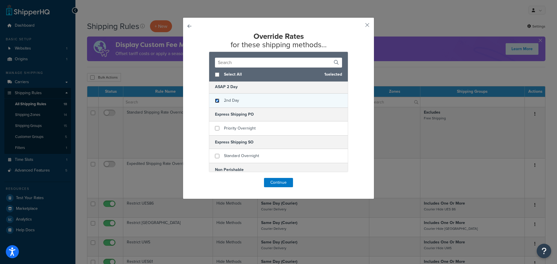
click at [215, 103] on input "checkbox" at bounding box center [217, 101] width 4 height 4
checkbox input "true"
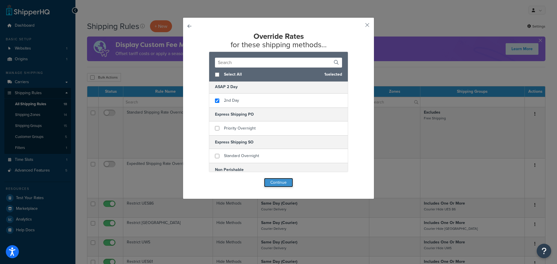
click at [276, 182] on button "Continue" at bounding box center [278, 182] width 29 height 9
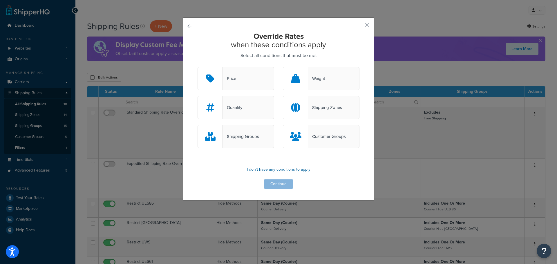
click at [276, 169] on p "I don't have any conditions to apply" at bounding box center [279, 170] width 162 height 8
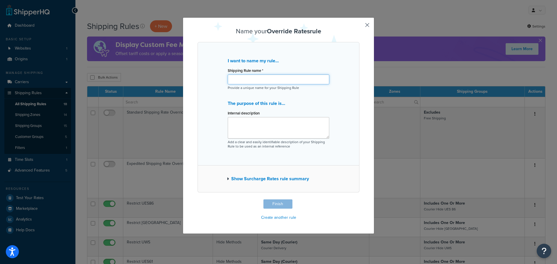
click at [237, 78] on input "Shipping Rule name *" at bounding box center [279, 80] width 102 height 10
type input "[DATE] Express Discount"
click at [260, 127] on textarea "Internal description" at bounding box center [279, 127] width 102 height 21
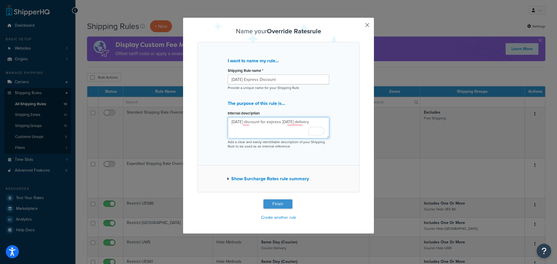
type textarea "Labor day discount for express saturday delivery"
click at [285, 204] on button "Finish" at bounding box center [278, 204] width 29 height 9
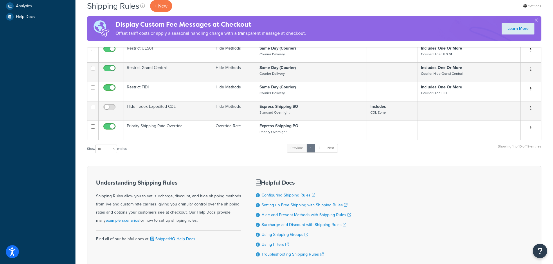
scroll to position [257, 0]
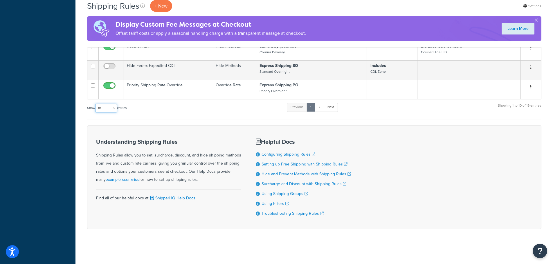
click at [109, 107] on select "10 15 25 50 100 1000" at bounding box center [106, 108] width 22 height 9
select select "25"
click at [96, 104] on select "10 15 25 50 100 1000" at bounding box center [106, 108] width 22 height 9
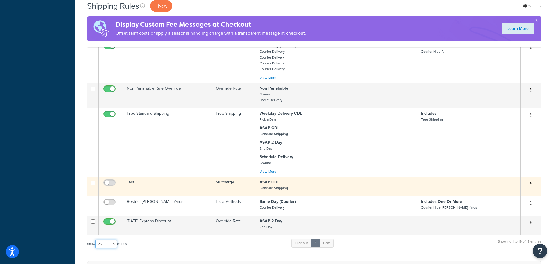
scroll to position [600, 0]
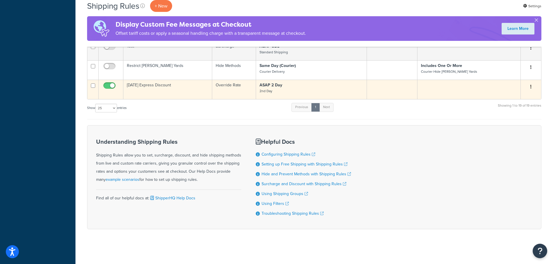
click at [111, 84] on input "checkbox" at bounding box center [110, 87] width 16 height 7
checkbox input "false"
click at [147, 86] on td "[DATE] Express Discount" at bounding box center [167, 89] width 89 height 19
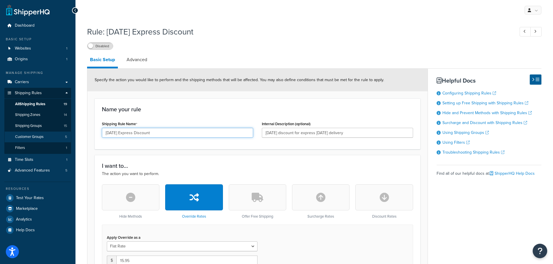
drag, startPoint x: 166, startPoint y: 134, endPoint x: 53, endPoint y: 132, distance: 112.6
click at [55, 133] on div "Dashboard Basic Setup Websites 1 Origins 1 Manage Shipping Carriers Carriers Al…" at bounding box center [276, 259] width 553 height 519
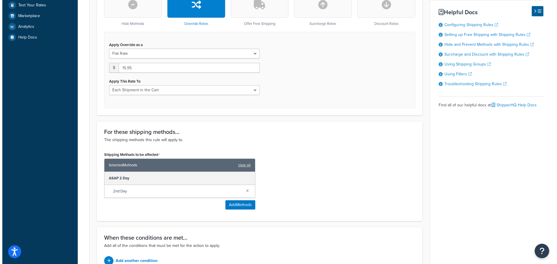
scroll to position [203, 0]
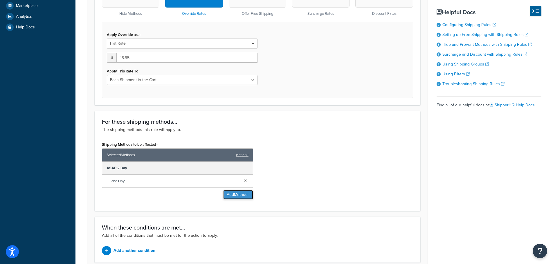
click at [239, 194] on button "Add Methods" at bounding box center [238, 194] width 30 height 9
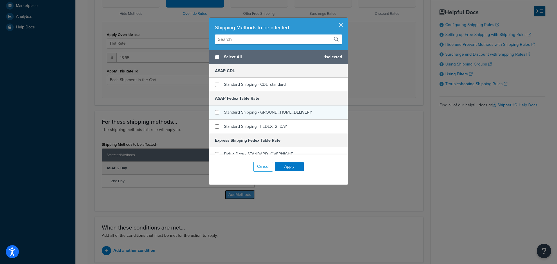
scroll to position [29, 0]
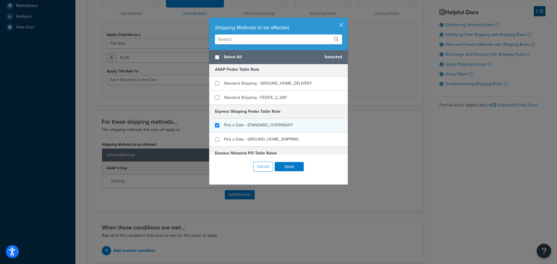
checkbox input "true"
click at [224, 128] on span "Pick a Date - STANDARD_OVERNIGHT" at bounding box center [258, 125] width 69 height 6
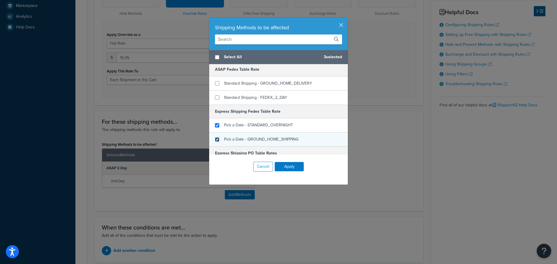
click at [216, 139] on input "checkbox" at bounding box center [217, 140] width 4 height 4
checkbox input "true"
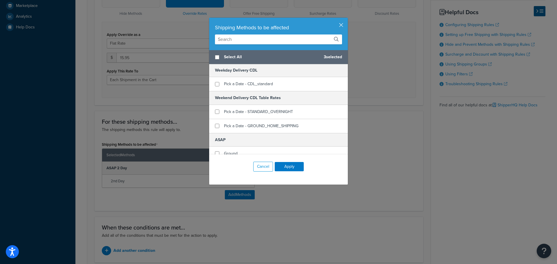
scroll to position [406, 0]
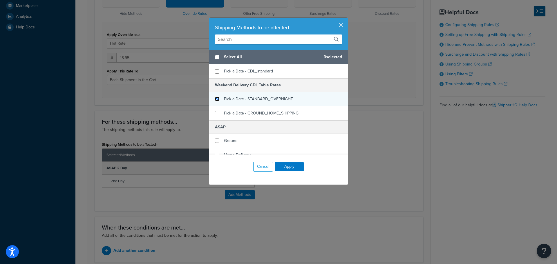
drag, startPoint x: 217, startPoint y: 100, endPoint x: 216, endPoint y: 104, distance: 4.4
click at [217, 100] on input "checkbox" at bounding box center [217, 99] width 4 height 4
checkbox input "true"
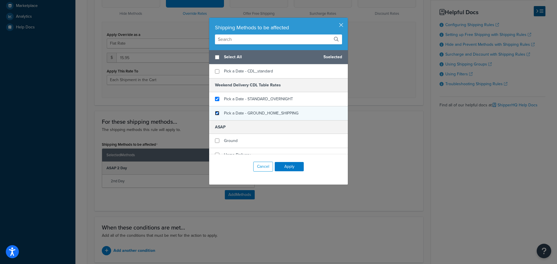
click at [216, 112] on input "checkbox" at bounding box center [217, 113] width 4 height 4
checkbox input "true"
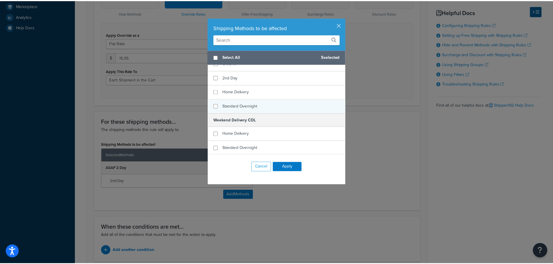
scroll to position [651, 0]
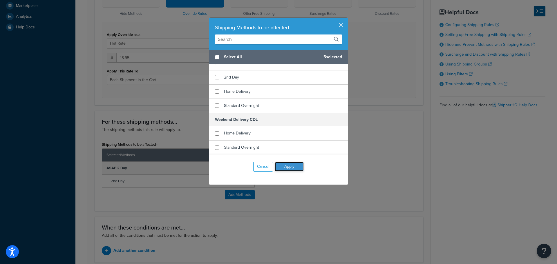
click at [286, 169] on button "Apply" at bounding box center [289, 166] width 29 height 9
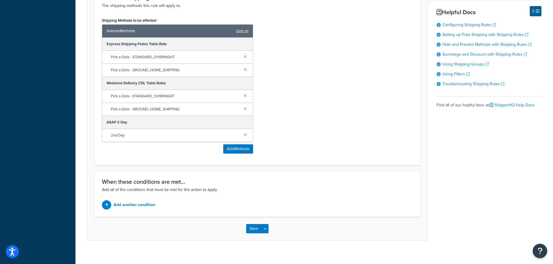
scroll to position [334, 0]
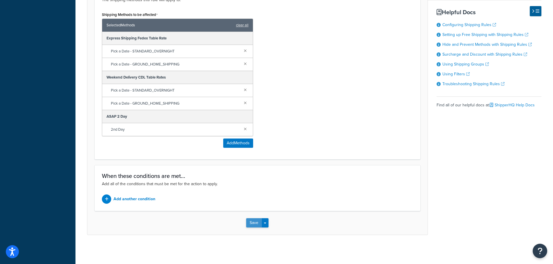
click at [248, 221] on button "Save" at bounding box center [254, 223] width 16 height 9
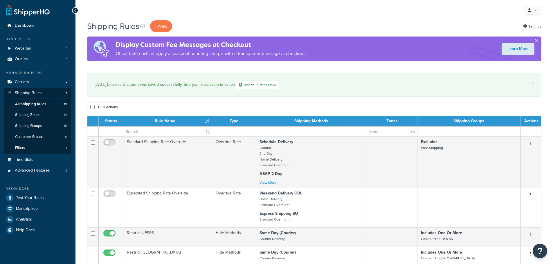
select select "25"
click at [21, 82] on span "Carriers" at bounding box center [22, 82] width 14 height 5
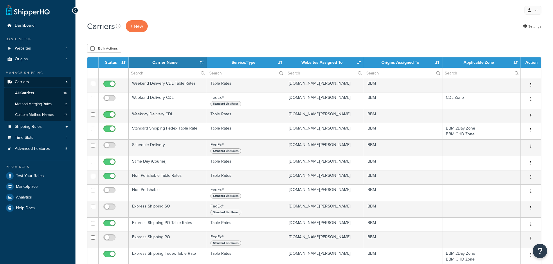
select select "15"
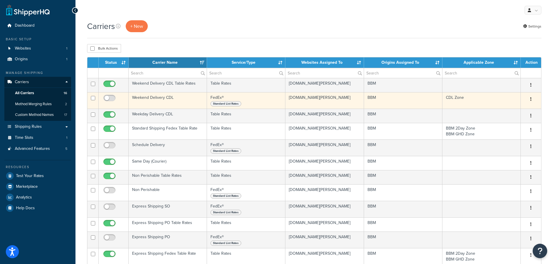
click at [141, 98] on td "Weekend Delivery CDL" at bounding box center [168, 100] width 78 height 17
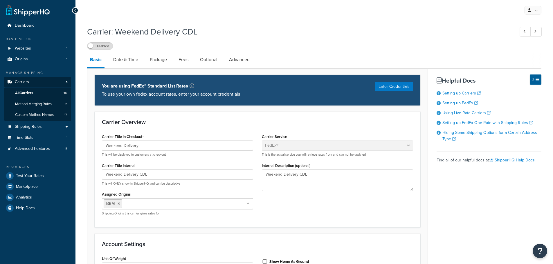
select select "fedEx"
select select "REGULAR_PICKUP"
select select "YOUR_PACKAGING"
click at [105, 175] on input "Weekend Delivery CDL" at bounding box center [177, 175] width 151 height 10
drag, startPoint x: 123, startPoint y: 176, endPoint x: 96, endPoint y: 173, distance: 26.6
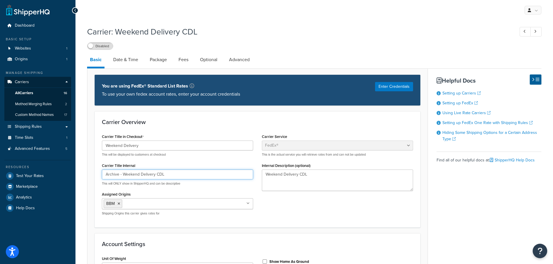
click at [96, 173] on div "Carrier Overview Carrier Title in Checkout Weekend Delivery This will be displa…" at bounding box center [258, 169] width 326 height 116
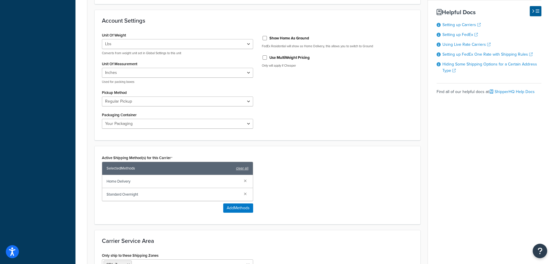
scroll to position [290, 0]
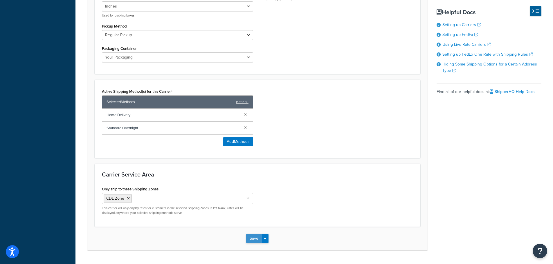
type input "Archive - Weekend Delivery CDL"
click at [253, 235] on button "Save" at bounding box center [254, 238] width 16 height 9
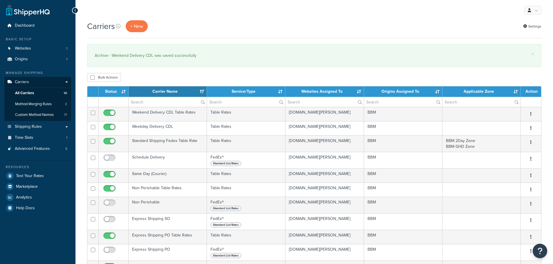
select select "15"
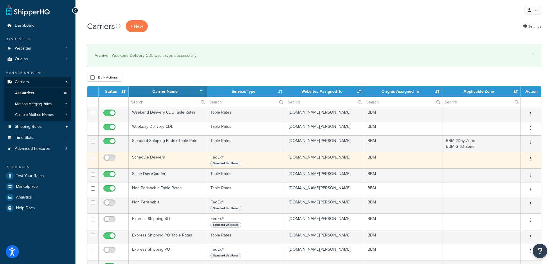
click at [151, 159] on td "Schedule Delivery" at bounding box center [168, 160] width 78 height 17
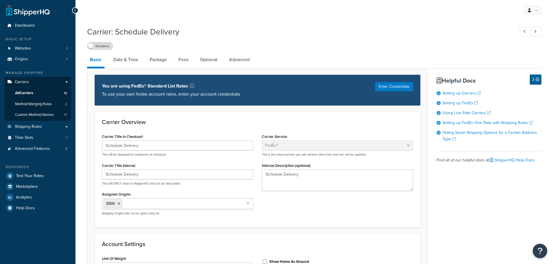
select select "fedEx"
select select "REGULAR_PICKUP"
select select "YOUR_PACKAGING"
click at [107, 175] on input "Schedule Delivery" at bounding box center [177, 175] width 151 height 10
click at [105, 176] on input "Schedule Delivery" at bounding box center [177, 175] width 151 height 10
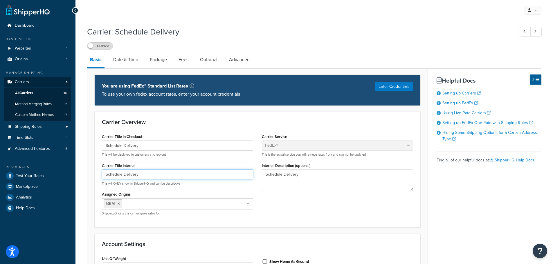
paste input "Archive -"
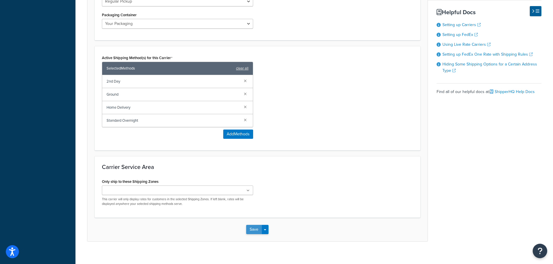
scroll to position [331, 0]
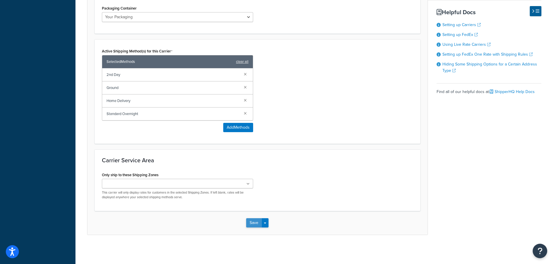
type input "Archive - Schedule Delivery"
click at [256, 224] on button "Save" at bounding box center [254, 223] width 16 height 9
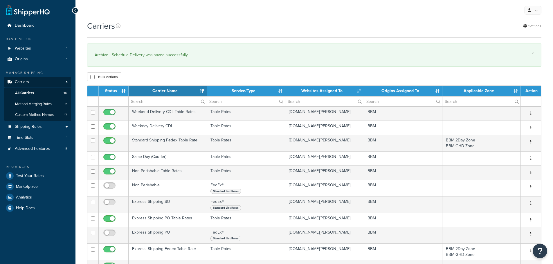
select select "15"
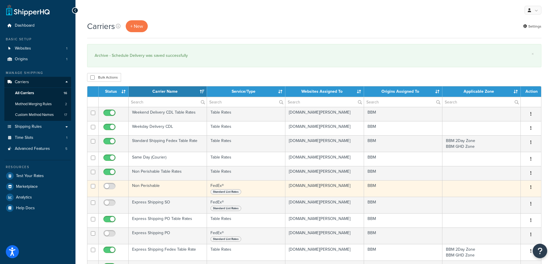
click at [147, 185] on td "Non Perishable" at bounding box center [168, 189] width 78 height 17
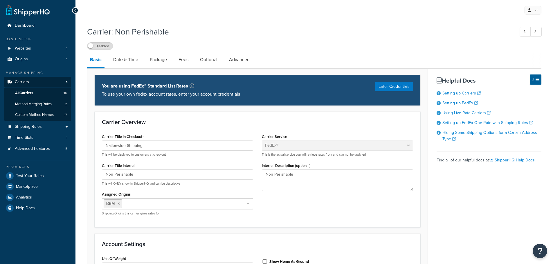
select select "fedEx"
select select "REGULAR_PICKUP"
select select "YOUR_PACKAGING"
click at [106, 177] on input "Non Perishable" at bounding box center [177, 175] width 151 height 10
paste input "Archive -"
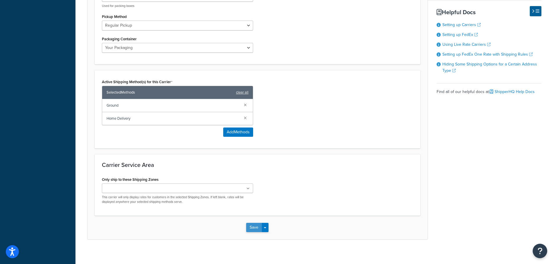
scroll to position [305, 0]
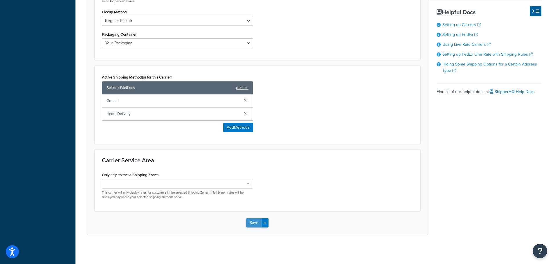
type input "Archive - Non Perishable"
click at [254, 224] on button "Save" at bounding box center [254, 223] width 16 height 9
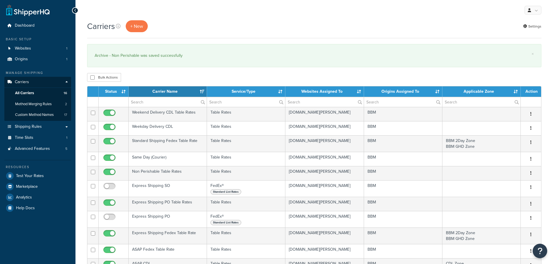
select select "15"
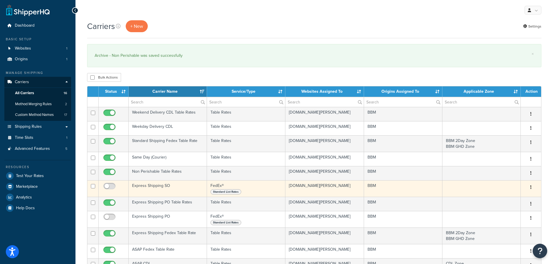
click at [138, 187] on td "Express Shipping SO" at bounding box center [168, 189] width 78 height 17
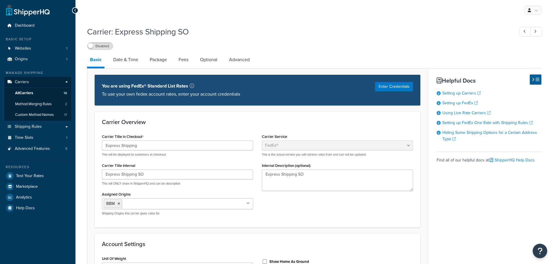
select select "fedEx"
select select "REGULAR_PICKUP"
select select "YOUR_PACKAGING"
click at [107, 174] on input "Express Shipping SO" at bounding box center [177, 175] width 151 height 10
paste input "Archive -"
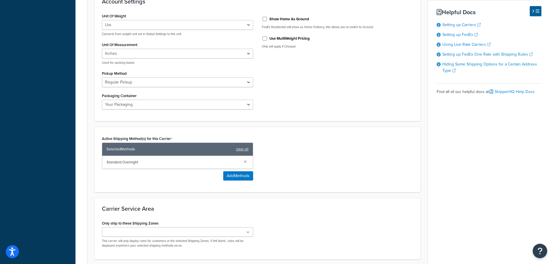
scroll to position [292, 0]
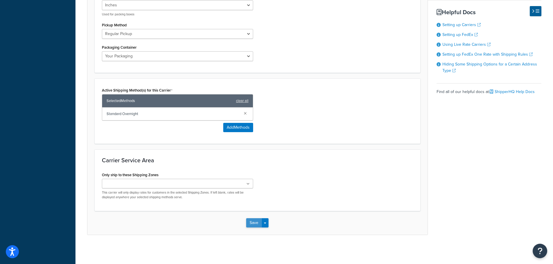
type input "Archive - Express Shipping SO"
click at [254, 221] on button "Save" at bounding box center [254, 223] width 16 height 9
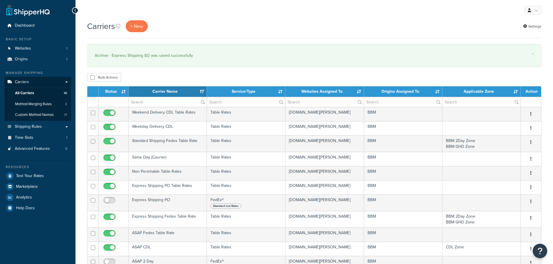
select select "15"
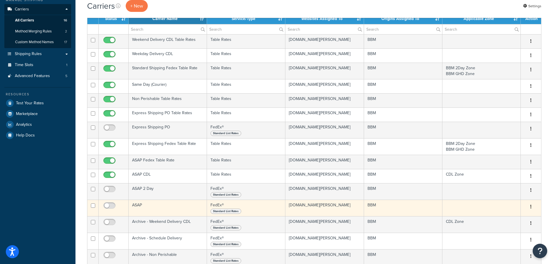
scroll to position [87, 0]
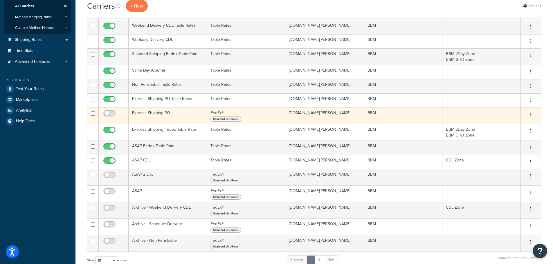
click at [142, 114] on td "Express Shipping PO" at bounding box center [168, 116] width 78 height 17
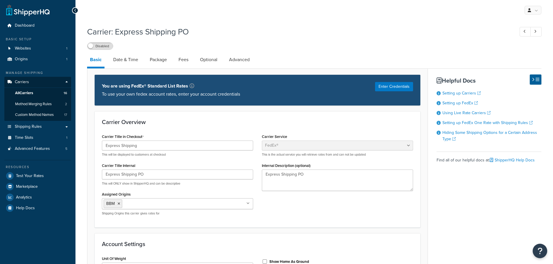
select select "fedEx"
select select "REGULAR_PICKUP"
select select "YOUR_PACKAGING"
drag, startPoint x: 106, startPoint y: 175, endPoint x: 129, endPoint y: 182, distance: 23.8
click at [106, 176] on input "Express Shipping PO" at bounding box center [177, 175] width 151 height 10
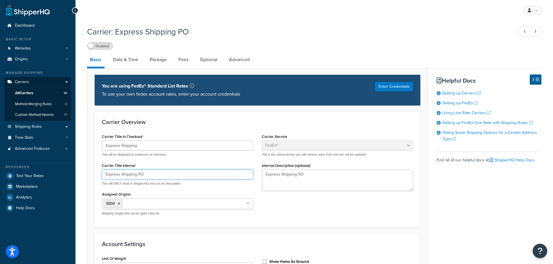
paste input "Archive -"
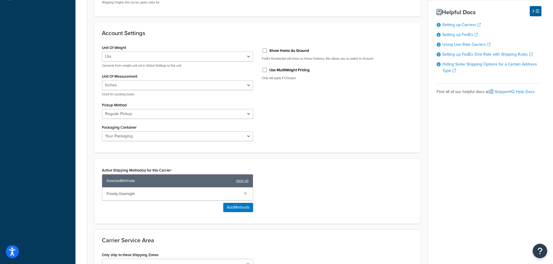
scroll to position [261, 0]
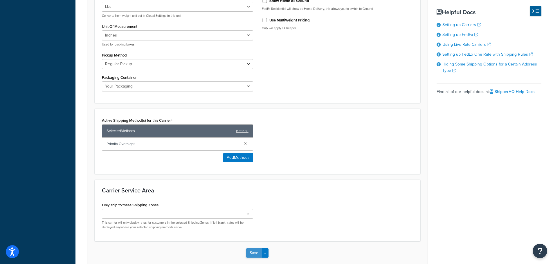
type input "Archive - Express Shipping PO"
click at [251, 253] on button "Save" at bounding box center [254, 253] width 16 height 9
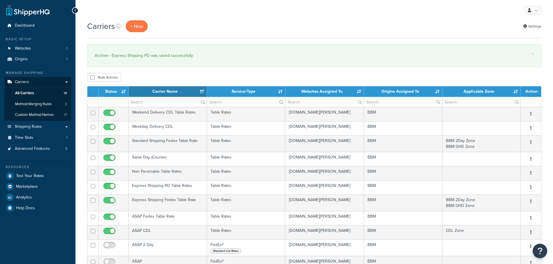
select select "15"
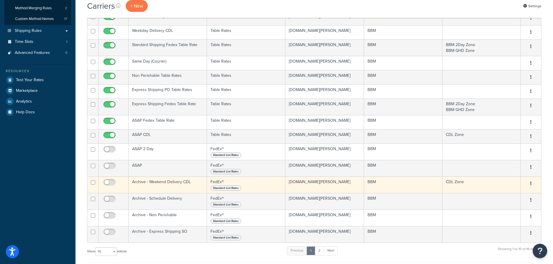
scroll to position [116, 0]
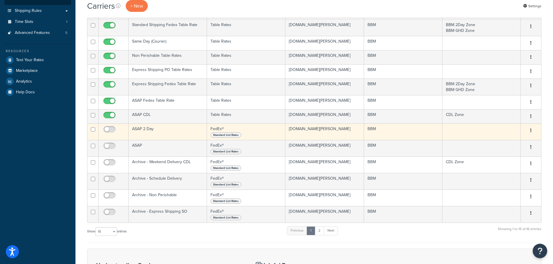
click at [149, 129] on td "ASAP 2 Day" at bounding box center [168, 132] width 78 height 17
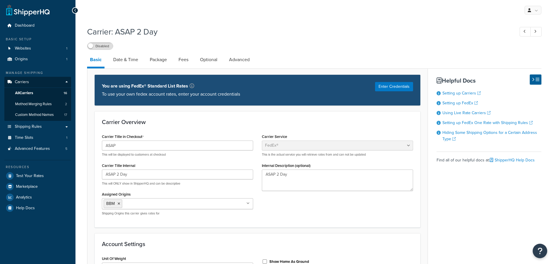
select select "fedEx"
select select "REGULAR_PICKUP"
select select "YOUR_PACKAGING"
click at [106, 176] on input "ASAP 2 Day" at bounding box center [177, 175] width 151 height 10
paste input "Archive -"
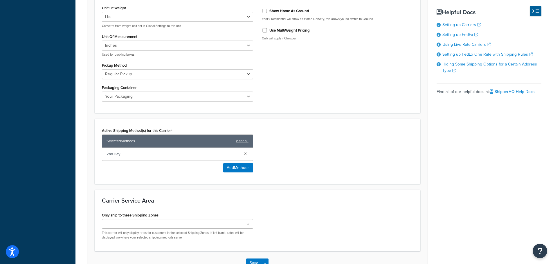
scroll to position [292, 0]
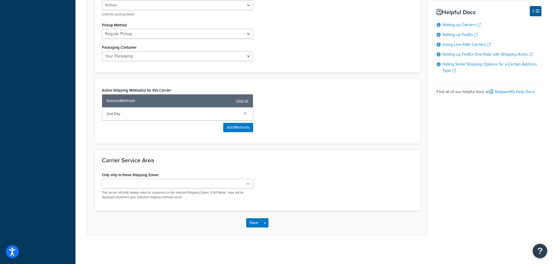
type input "Archive - ASAP 2 Day"
click at [257, 221] on button "Save" at bounding box center [254, 223] width 16 height 9
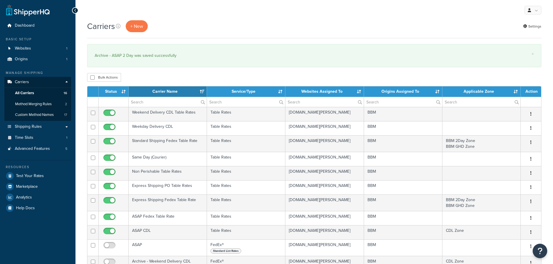
select select "15"
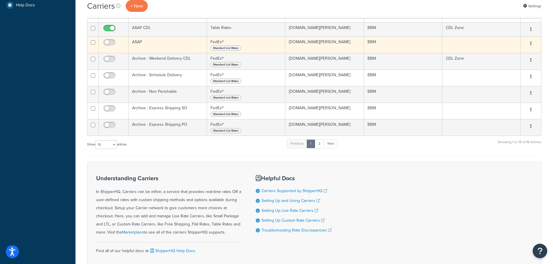
click at [131, 42] on td "ASAP" at bounding box center [168, 45] width 78 height 17
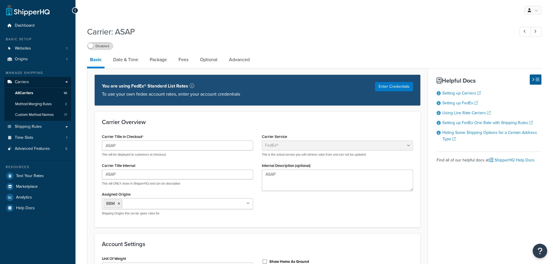
select select "fedEx"
select select "REGULAR_PICKUP"
select select "YOUR_PACKAGING"
click at [105, 176] on input "ASAP" at bounding box center [177, 175] width 151 height 10
paste input "Archive -"
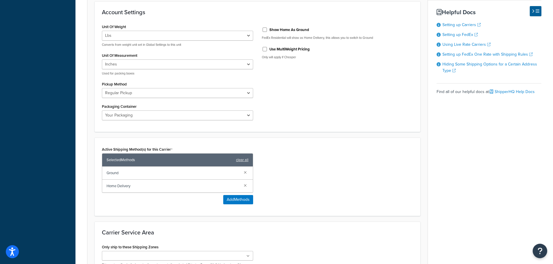
scroll to position [305, 0]
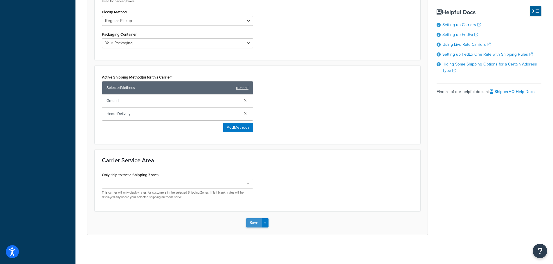
type input "Archive - ASAP"
click at [253, 222] on button "Save" at bounding box center [254, 223] width 16 height 9
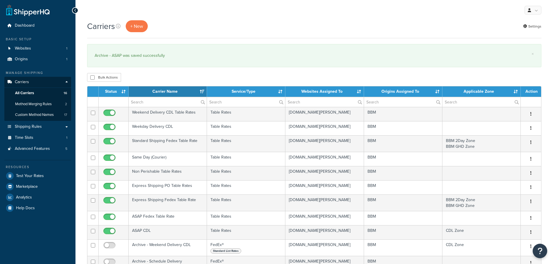
select select "15"
click at [537, 24] on link "Settings" at bounding box center [532, 26] width 18 height 8
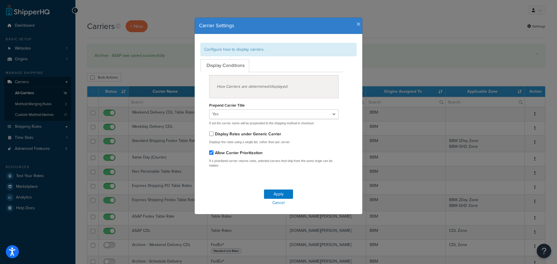
click at [357, 24] on icon "button" at bounding box center [359, 24] width 4 height 5
